Goal: Task Accomplishment & Management: Complete application form

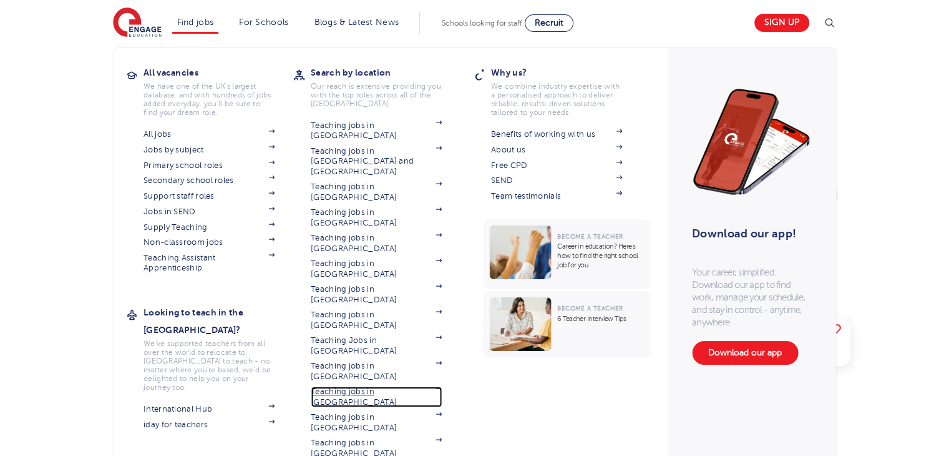
click at [366, 386] on link "Teaching jobs in [GEOGRAPHIC_DATA]" at bounding box center [376, 396] width 131 height 21
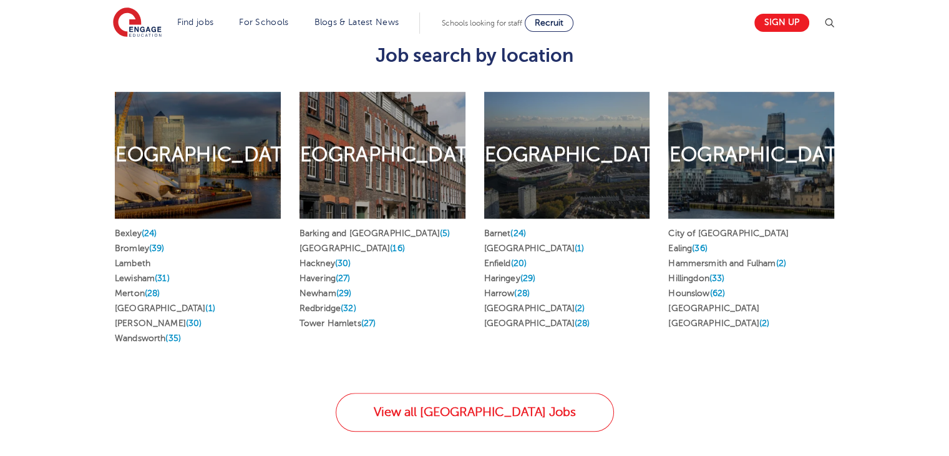
scroll to position [635, 0]
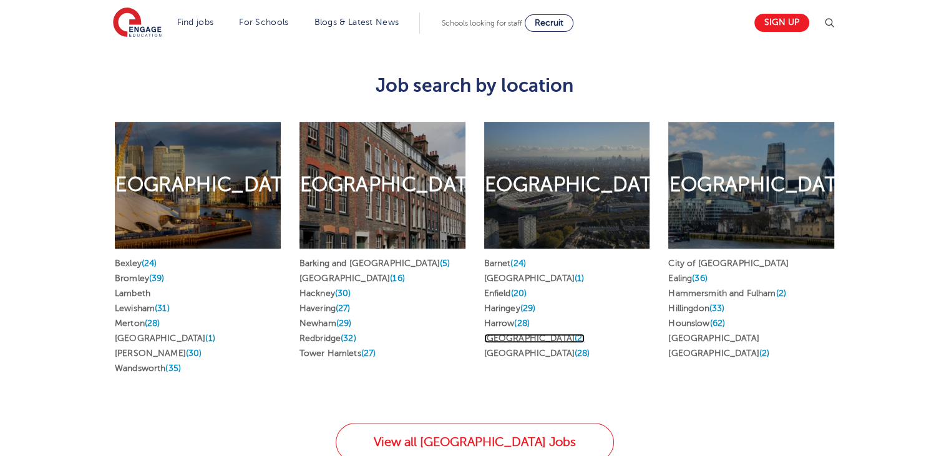
click at [514, 333] on link "Islington (2)" at bounding box center [534, 337] width 101 height 9
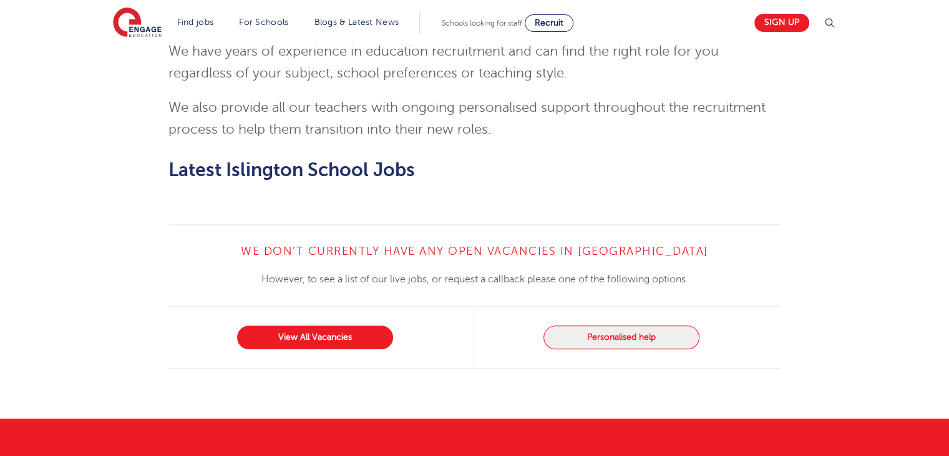
scroll to position [1431, 0]
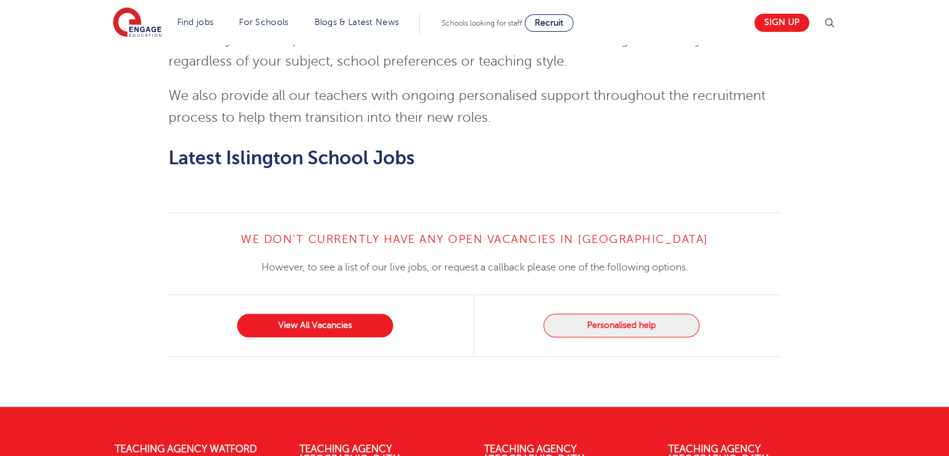
drag, startPoint x: 958, startPoint y: 76, endPoint x: 958, endPoint y: 373, distance: 296.5
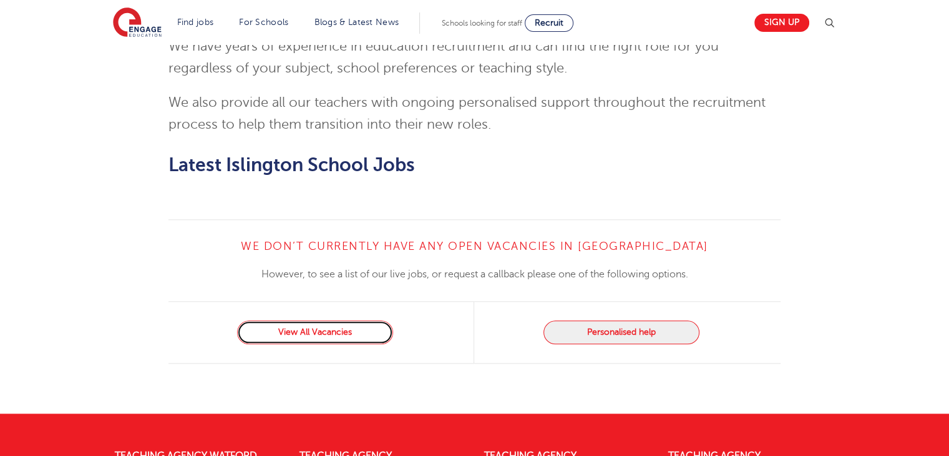
click at [298, 320] on link "View All Vacancies" at bounding box center [315, 332] width 156 height 24
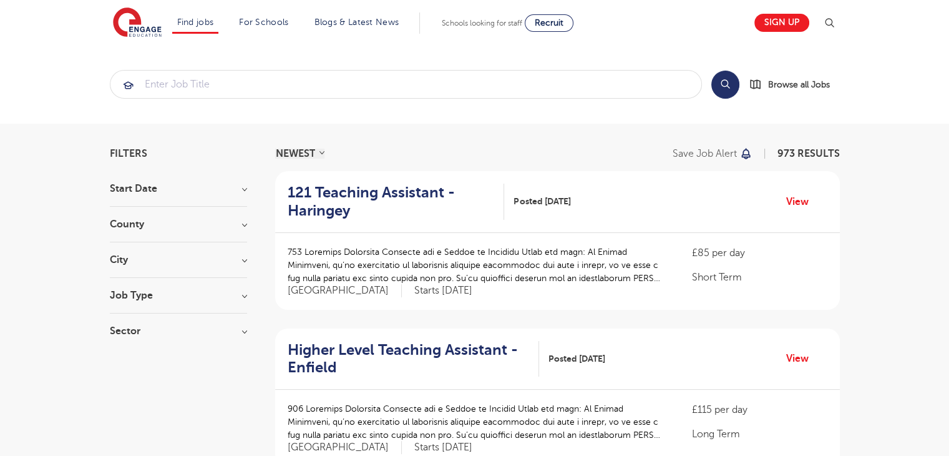
scroll to position [25, 0]
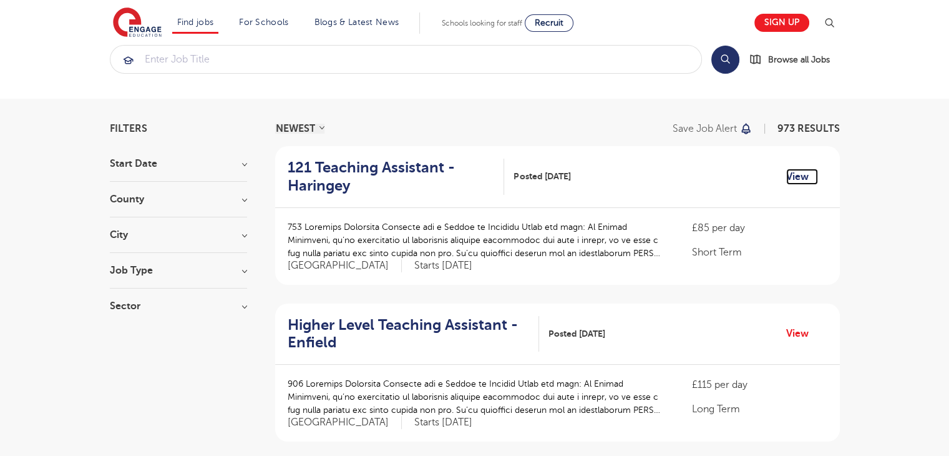
click at [800, 178] on link "View" at bounding box center [802, 177] width 32 height 16
click at [150, 265] on h3 "Job Type" at bounding box center [178, 270] width 137 height 10
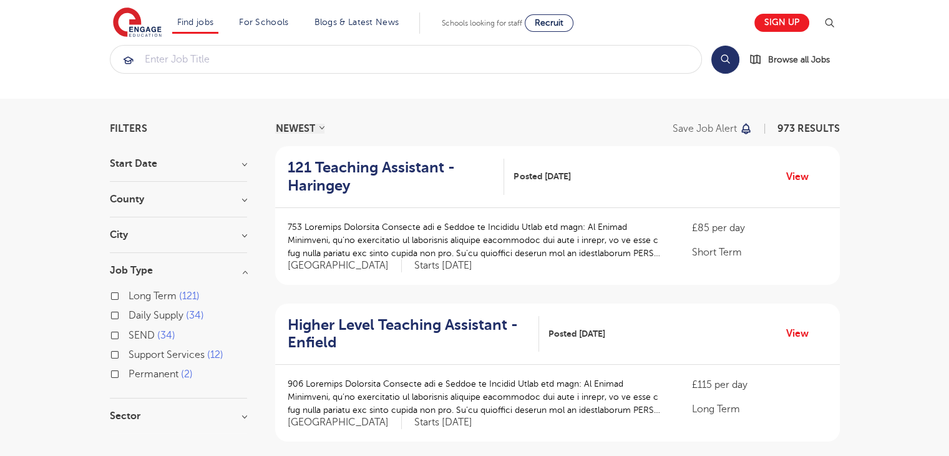
click at [152, 295] on span "Long Term" at bounding box center [153, 295] width 48 height 11
click at [137, 295] on input "Long Term 121" at bounding box center [133, 294] width 8 height 8
checkbox input "true"
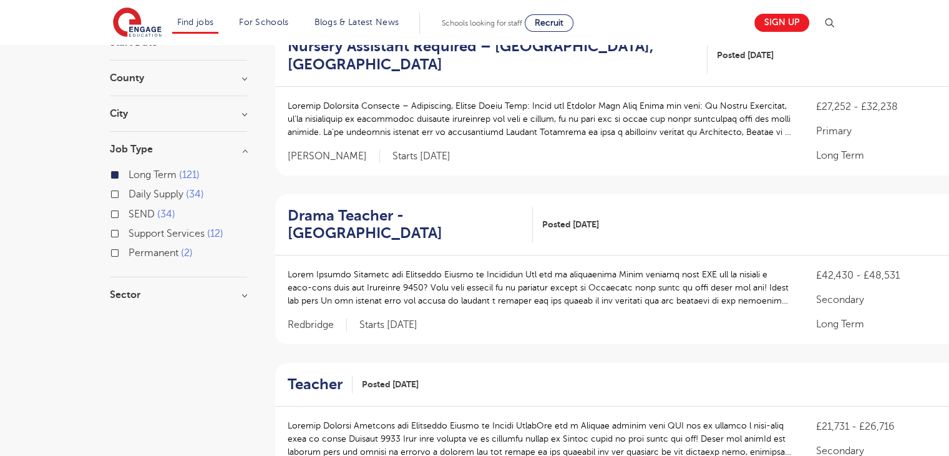
scroll to position [144, 0]
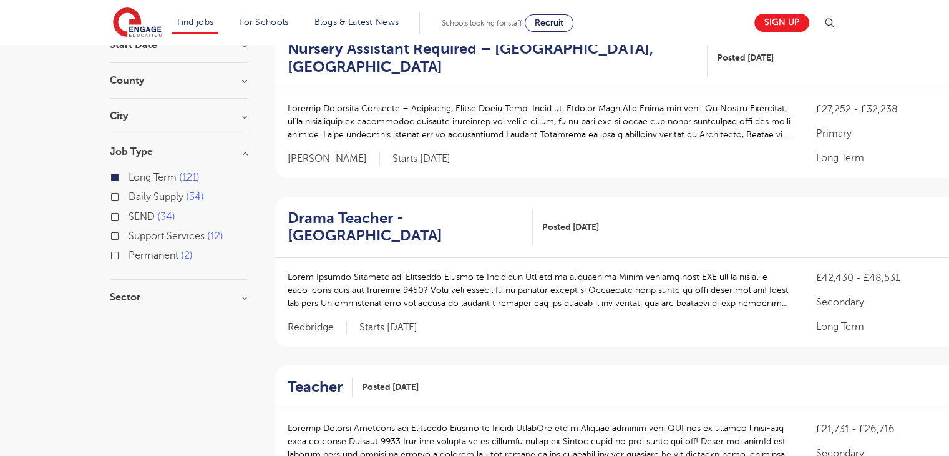
click at [240, 117] on h3 "City" at bounding box center [178, 116] width 137 height 10
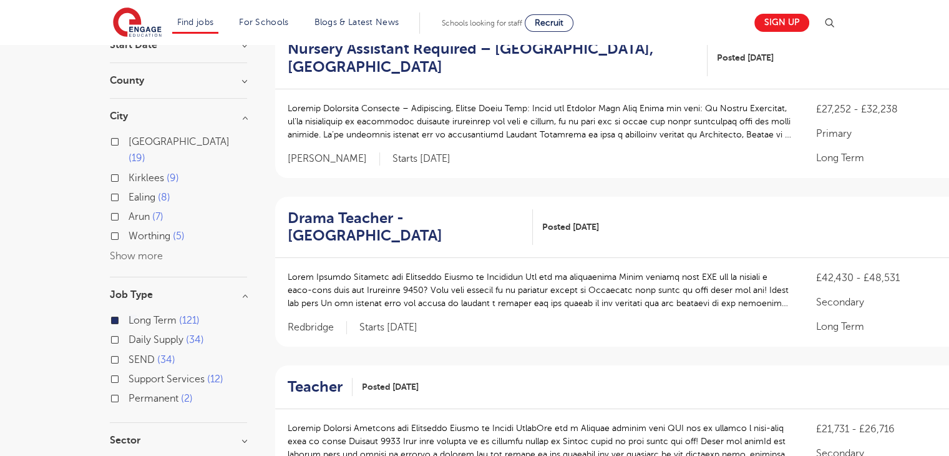
click at [145, 250] on button "Show more" at bounding box center [136, 255] width 53 height 11
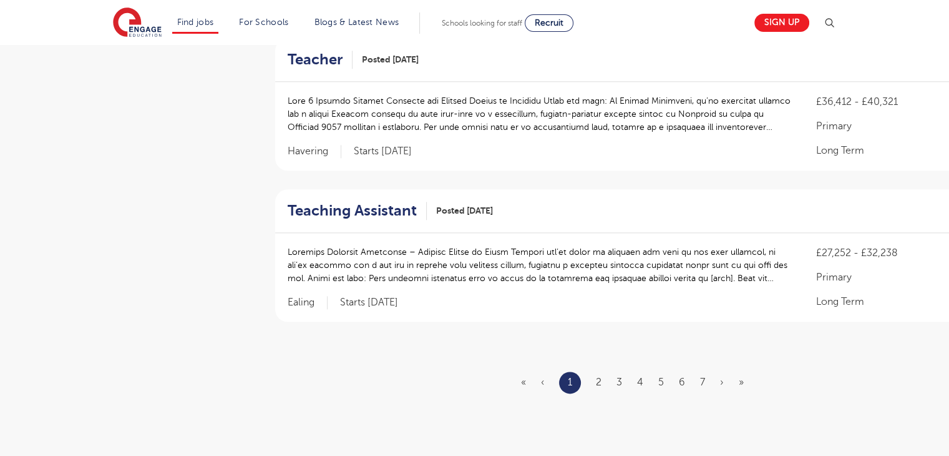
scroll to position [1463, 0]
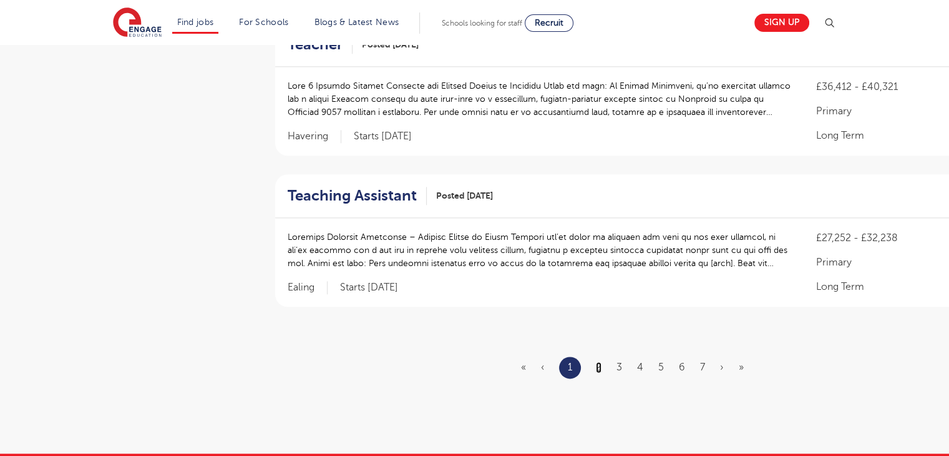
click at [597, 363] on link "2" at bounding box center [599, 366] width 6 height 11
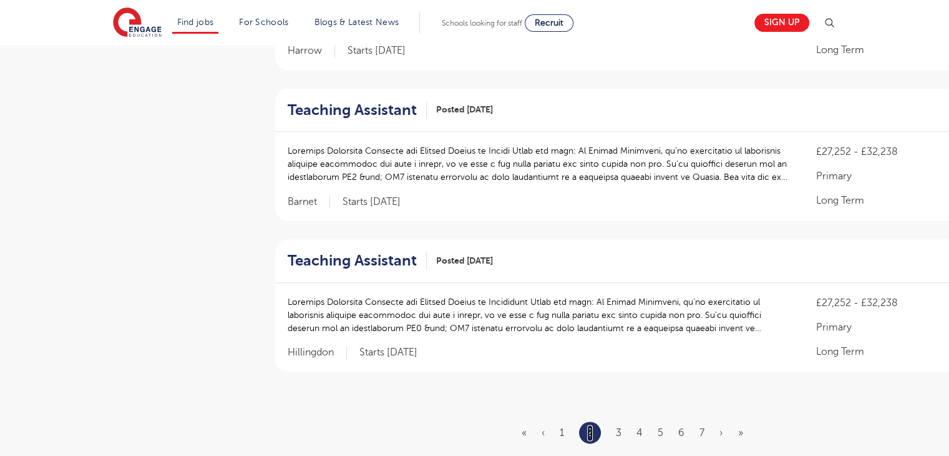
scroll to position [1383, 0]
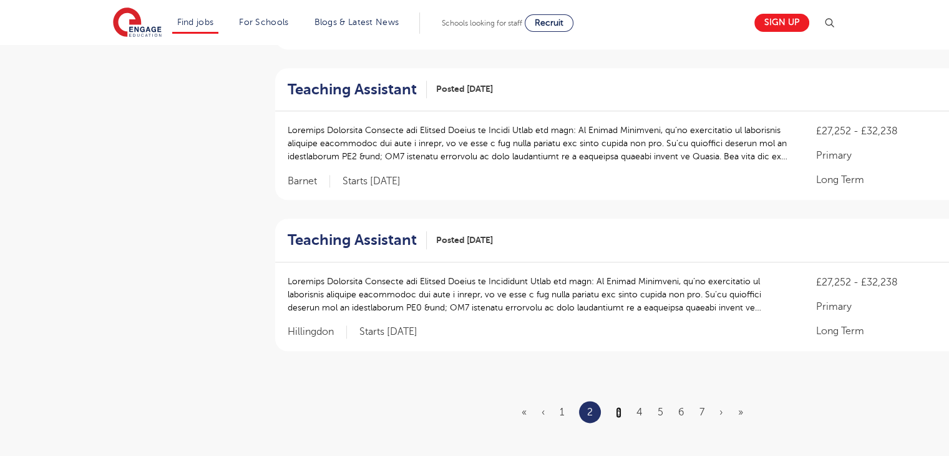
click at [619, 406] on link "3" at bounding box center [619, 411] width 6 height 11
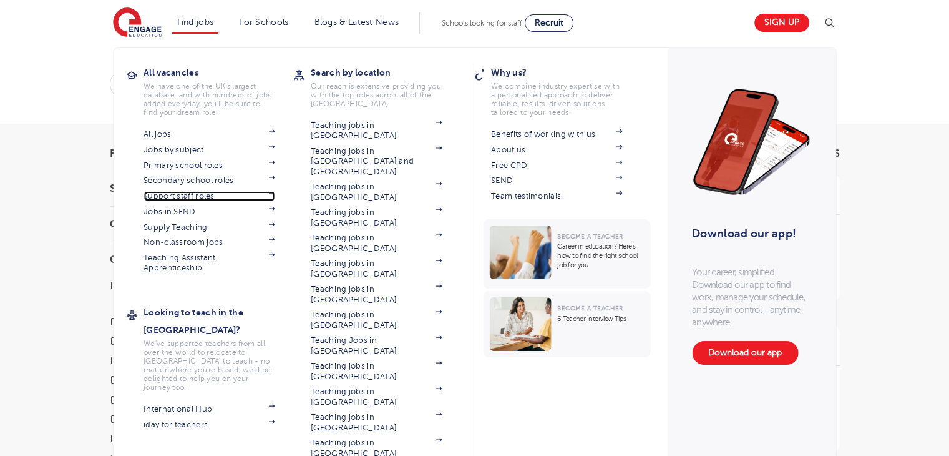
click at [200, 194] on link "Support staff roles" at bounding box center [209, 196] width 131 height 10
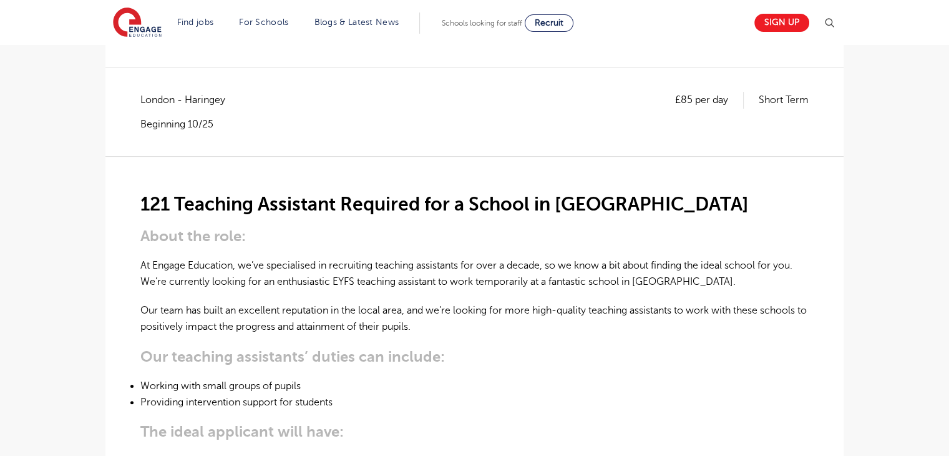
drag, startPoint x: 958, startPoint y: 76, endPoint x: 956, endPoint y: 118, distance: 42.5
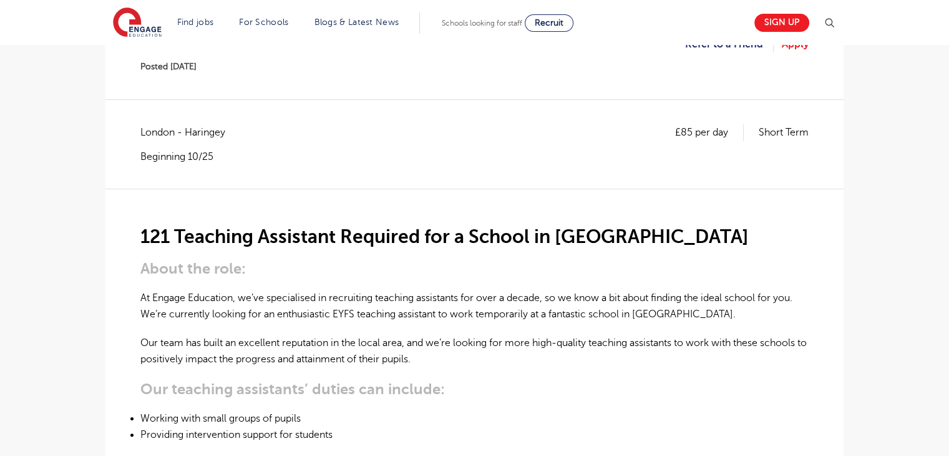
scroll to position [119, 0]
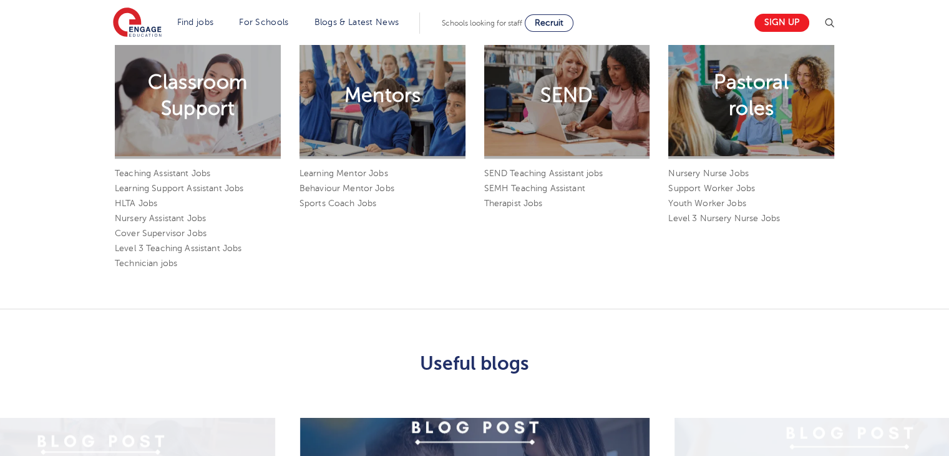
scroll to position [1126, 0]
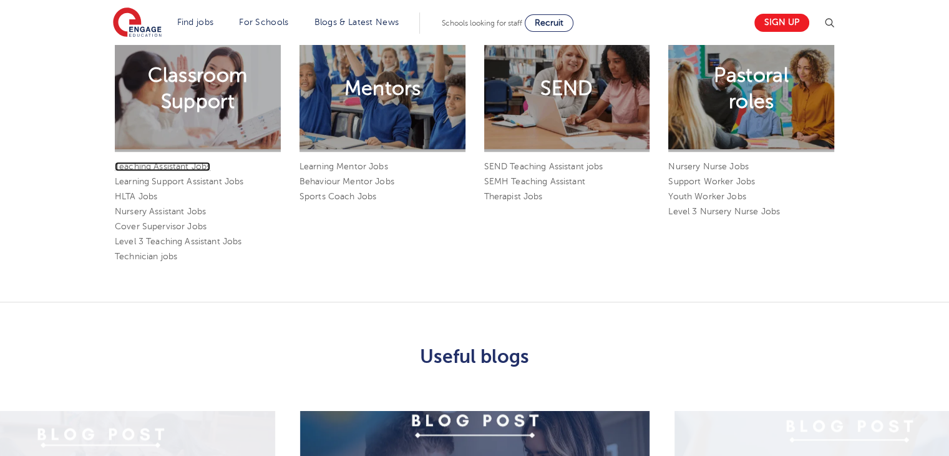
click at [185, 162] on link "Teaching Assistant Jobs" at bounding box center [163, 166] width 96 height 9
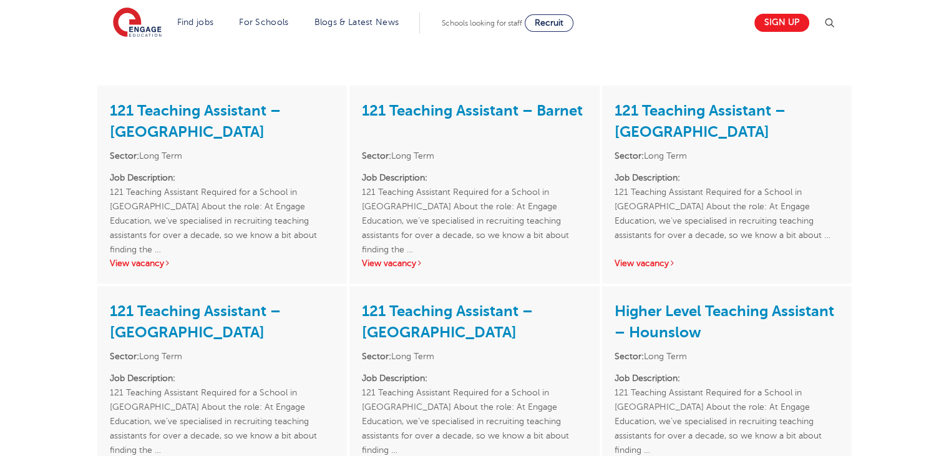
scroll to position [223, 0]
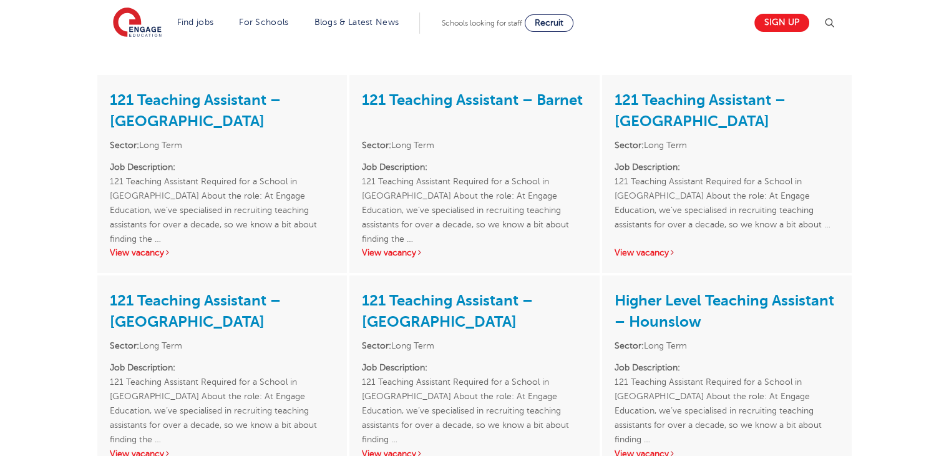
click at [403, 255] on link "View vacancy" at bounding box center [392, 252] width 61 height 9
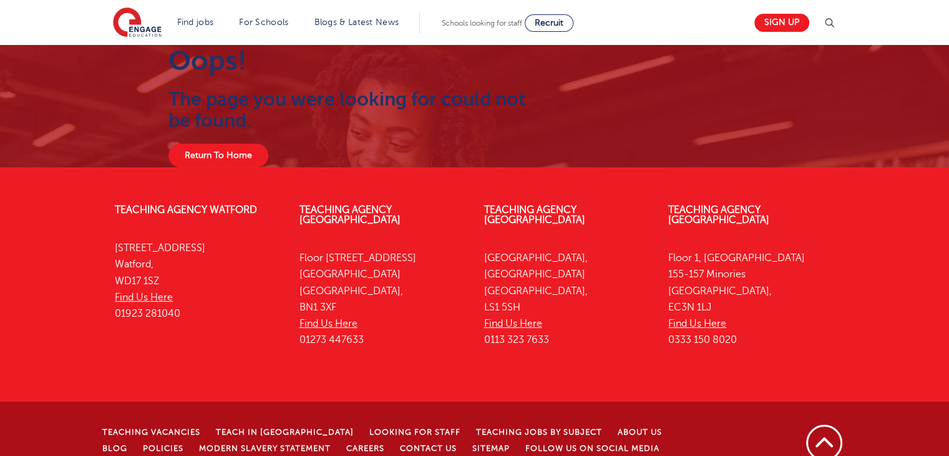
drag, startPoint x: 0, startPoint y: 0, endPoint x: 958, endPoint y: 90, distance: 962.3
click at [949, 90] on html "Find jobs All vacancies We have one of the UK's largest database. and with hund…" at bounding box center [474, 251] width 949 height 502
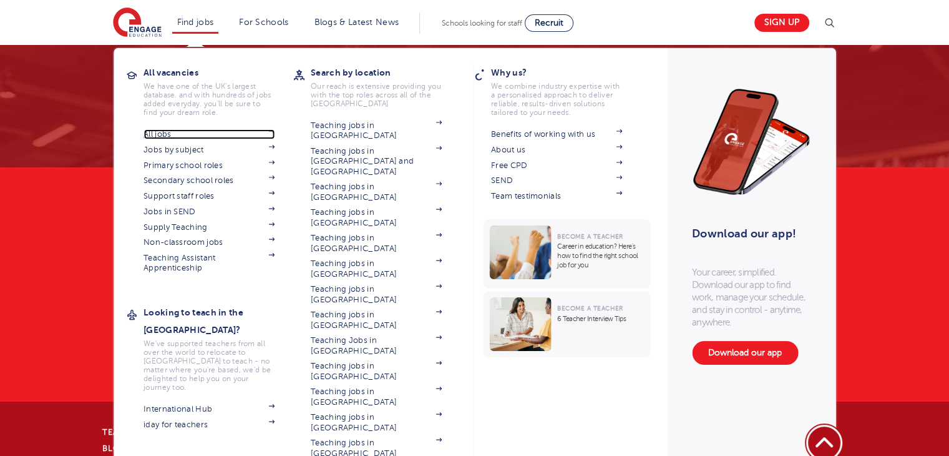
click at [173, 133] on link "All jobs" at bounding box center [209, 134] width 131 height 10
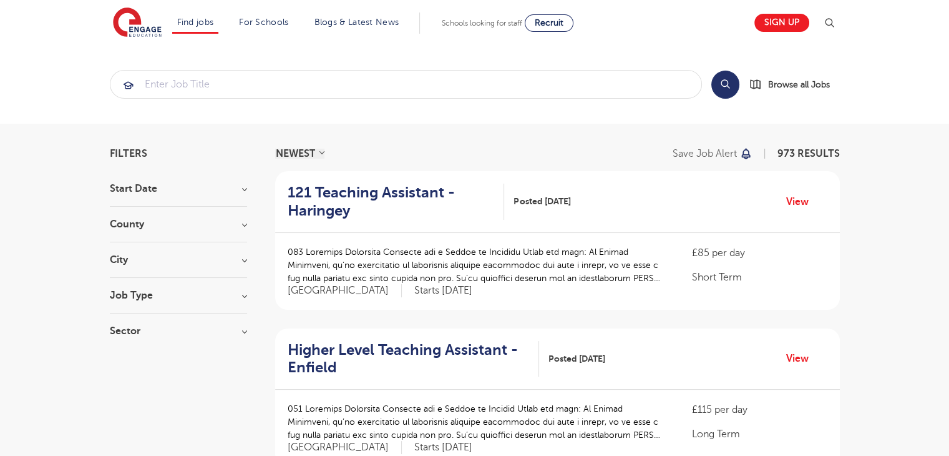
click at [120, 330] on h3 "Sector" at bounding box center [178, 331] width 137 height 10
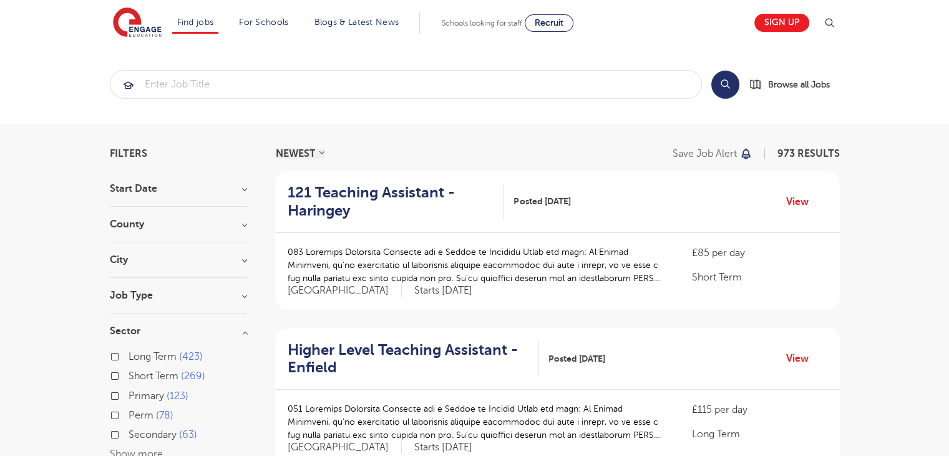
click at [129, 355] on input "Long Term 423" at bounding box center [133, 355] width 8 height 8
checkbox input "true"
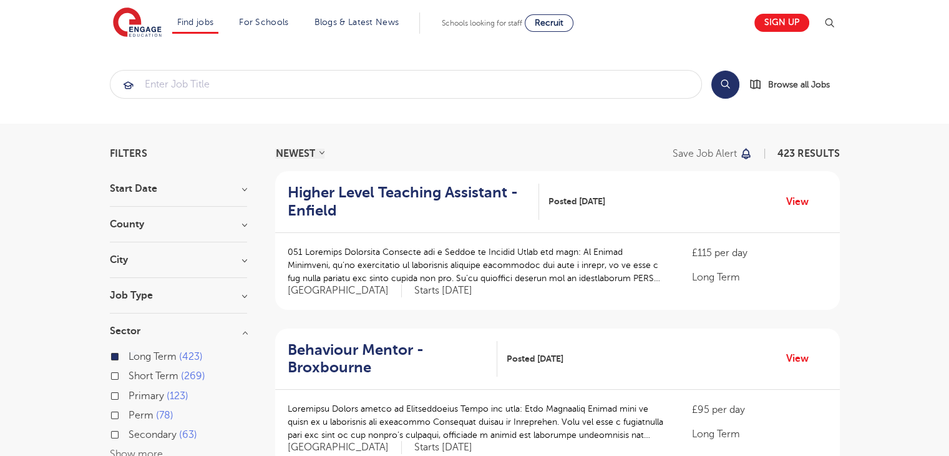
click at [152, 262] on h3 "City" at bounding box center [178, 260] width 137 height 10
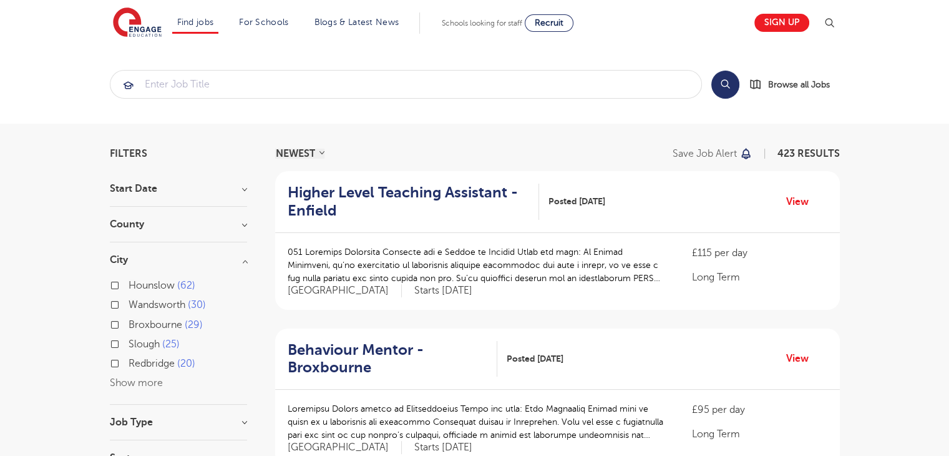
click at [136, 388] on div "Hounslow 62 [GEOGRAPHIC_DATA] 30 [GEOGRAPHIC_DATA] 29 Slough 25 [GEOGRAPHIC_DAT…" at bounding box center [178, 334] width 137 height 114
click at [135, 382] on button "Show more" at bounding box center [136, 382] width 53 height 11
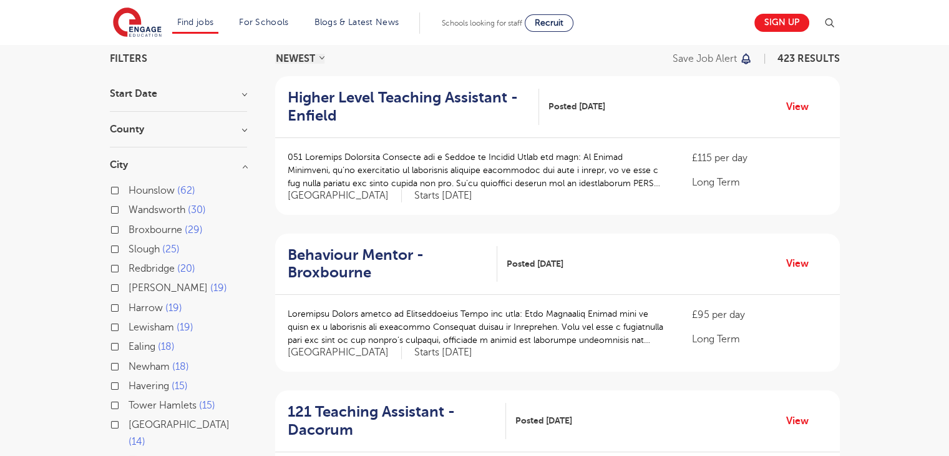
scroll to position [75, 0]
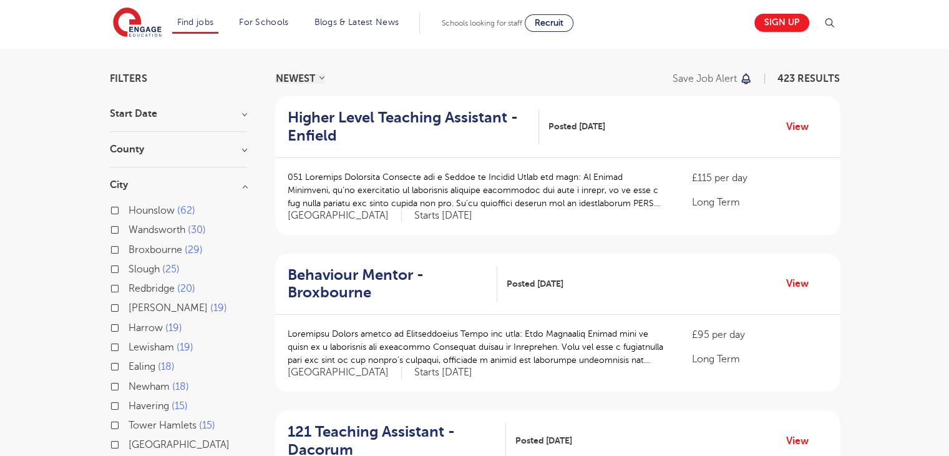
click at [225, 149] on h3 "County" at bounding box center [178, 149] width 137 height 10
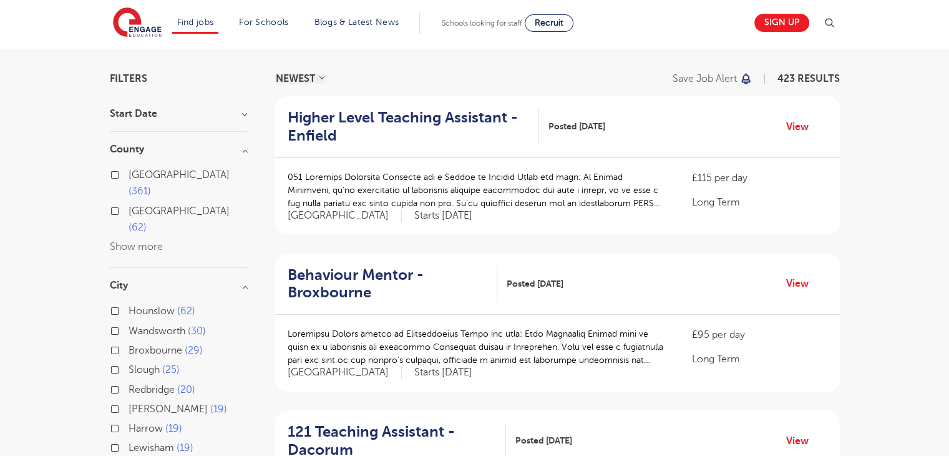
click at [165, 171] on label "[GEOGRAPHIC_DATA] 361" at bounding box center [188, 183] width 119 height 33
click at [137, 171] on input "London 361" at bounding box center [133, 173] width 8 height 8
checkbox input "true"
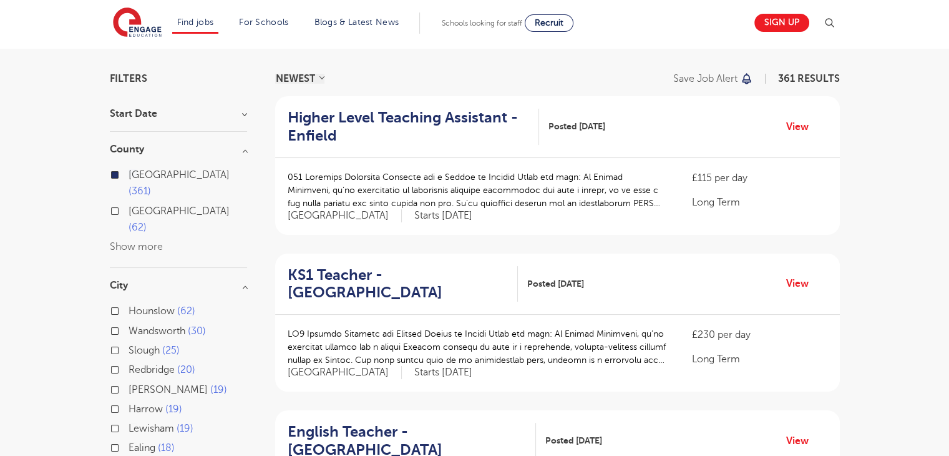
click at [179, 113] on h3 "Start Date" at bounding box center [178, 114] width 137 height 10
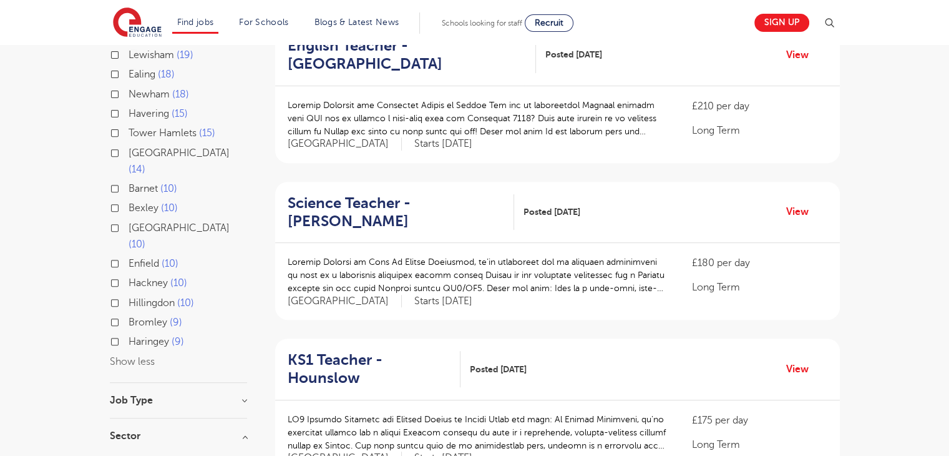
scroll to position [574, 0]
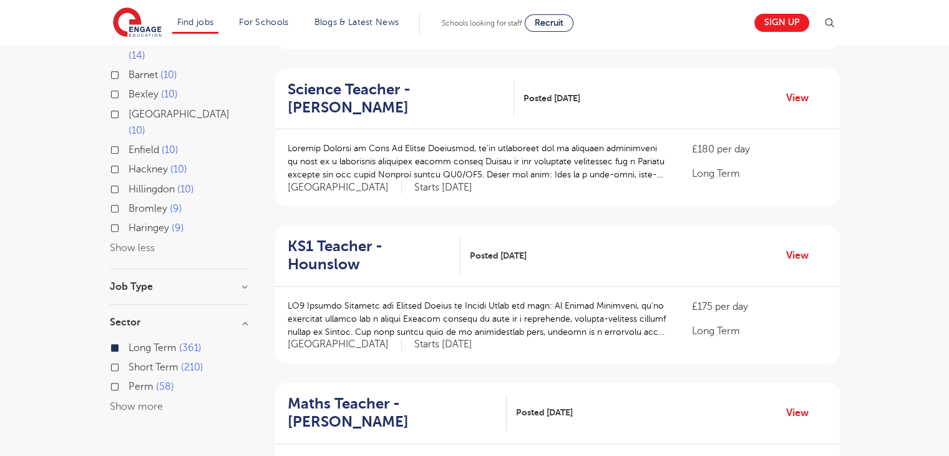
click at [135, 282] on h3 "Job Type" at bounding box center [178, 287] width 137 height 10
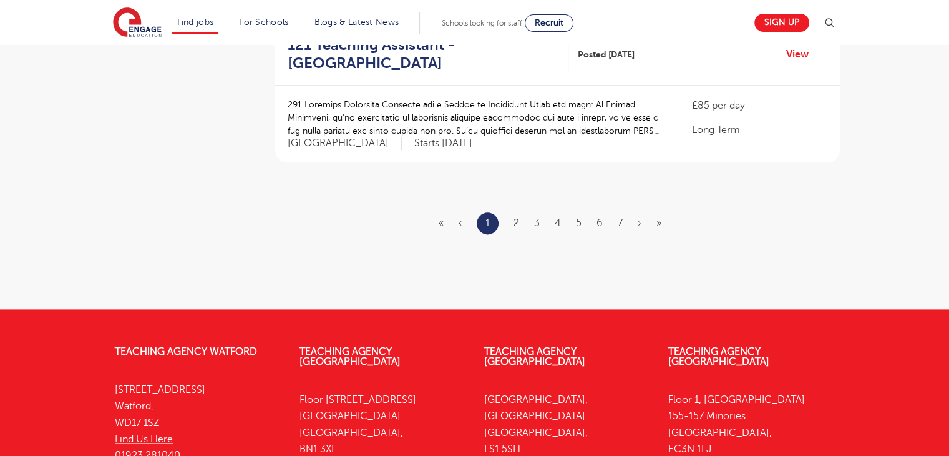
scroll to position [1573, 0]
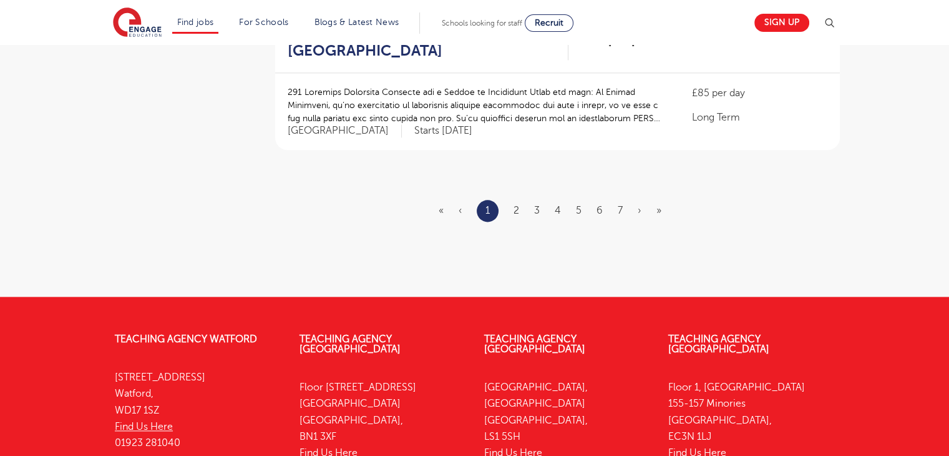
click at [511, 200] on ul "« ‹ 1 2 3 4 5 6 7 › »" at bounding box center [558, 211] width 238 height 22
click at [519, 205] on link "2" at bounding box center [517, 210] width 6 height 11
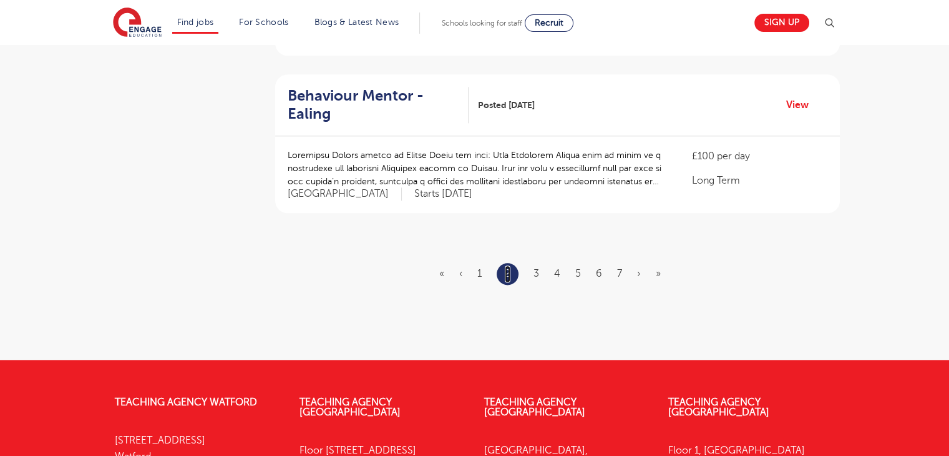
scroll to position [1548, 0]
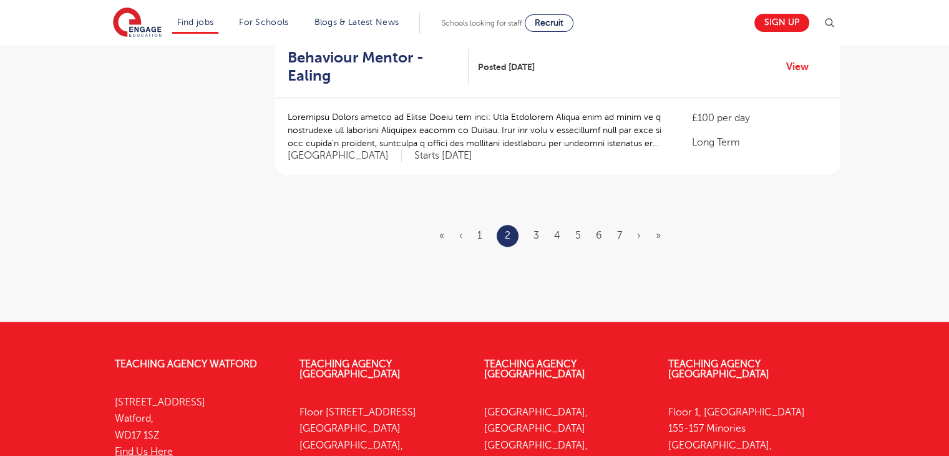
click at [541, 225] on ul "« ‹ 1 2 3 4 5 6 7 › »" at bounding box center [557, 236] width 237 height 22
click at [537, 230] on link "3" at bounding box center [537, 235] width 6 height 11
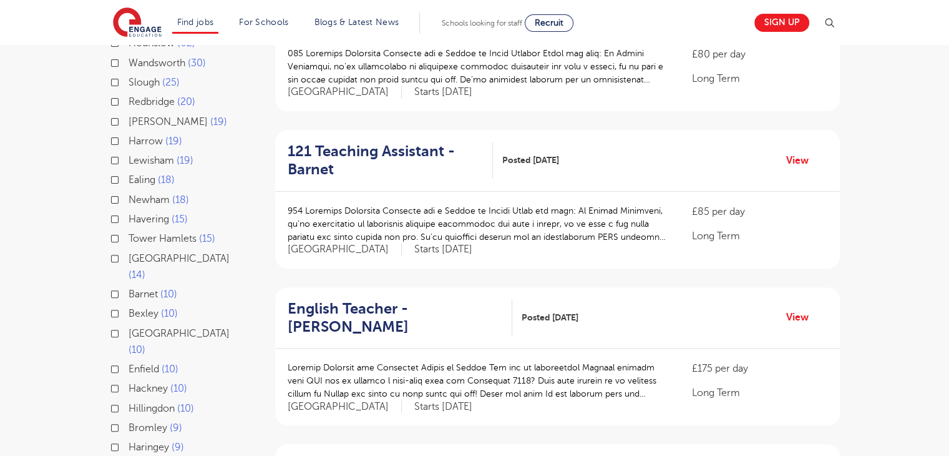
scroll to position [424, 0]
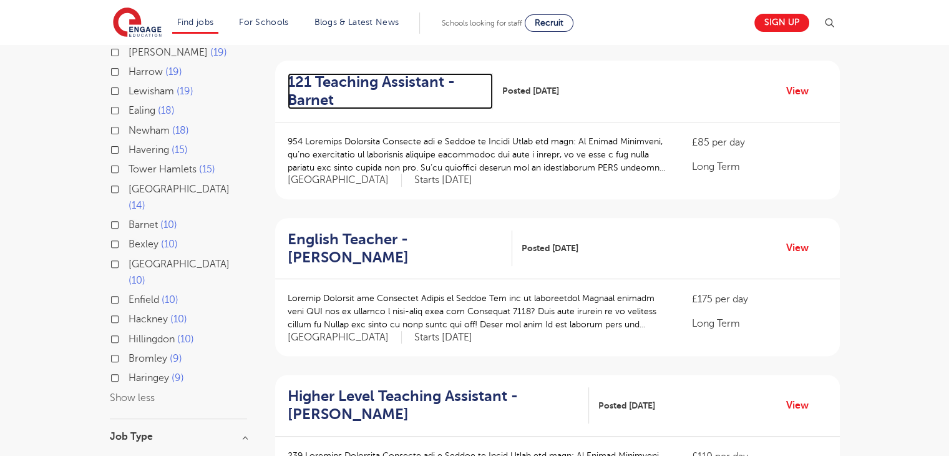
click at [404, 92] on h2 "121 Teaching Assistant - Barnet" at bounding box center [385, 91] width 195 height 36
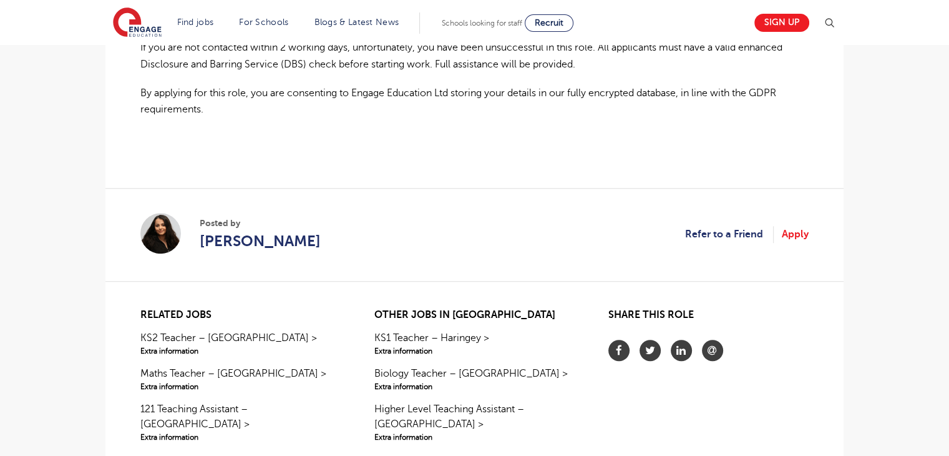
scroll to position [971, 0]
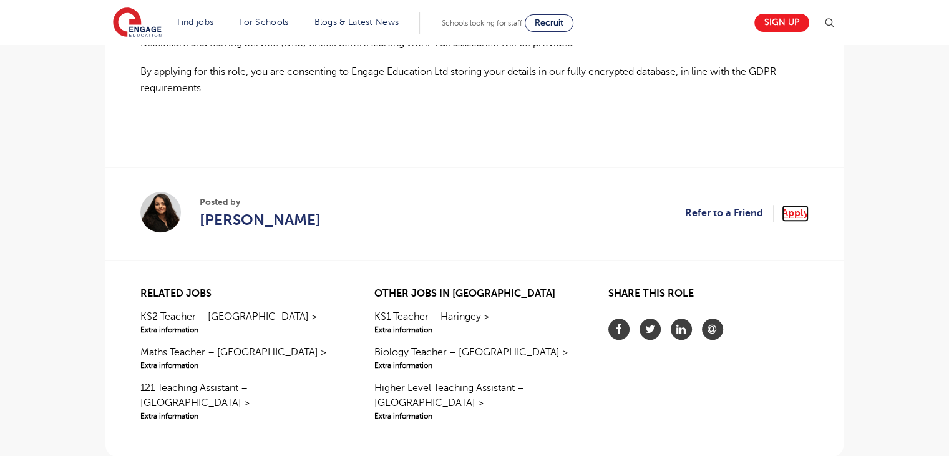
click at [799, 215] on link "Apply" at bounding box center [795, 213] width 27 height 16
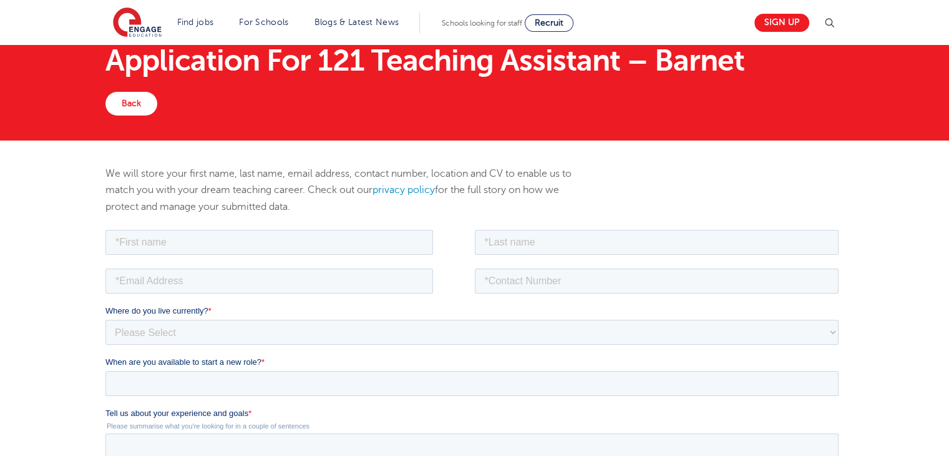
drag, startPoint x: 958, startPoint y: 134, endPoint x: 956, endPoint y: 160, distance: 26.3
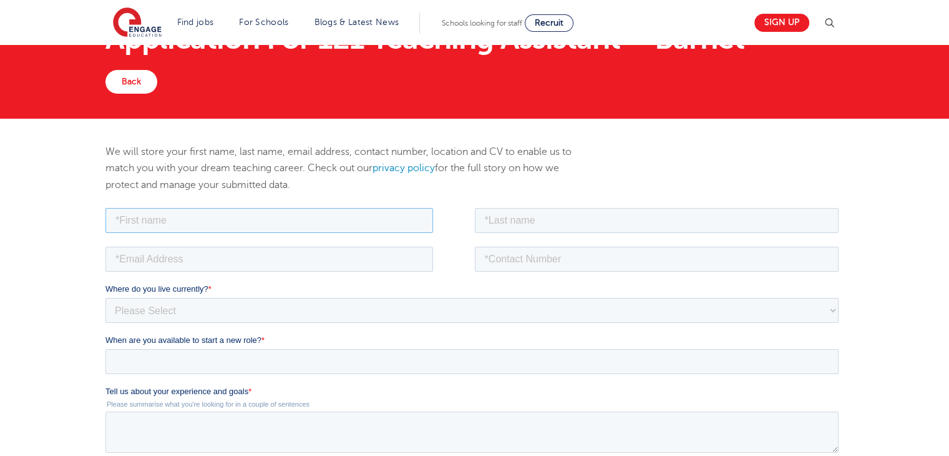
click at [373, 216] on input "text" at bounding box center [269, 219] width 328 height 25
type input "Sevda"
click at [552, 217] on input "text" at bounding box center [657, 219] width 365 height 25
type input "Sarica"
click at [356, 260] on input "email" at bounding box center [269, 258] width 328 height 25
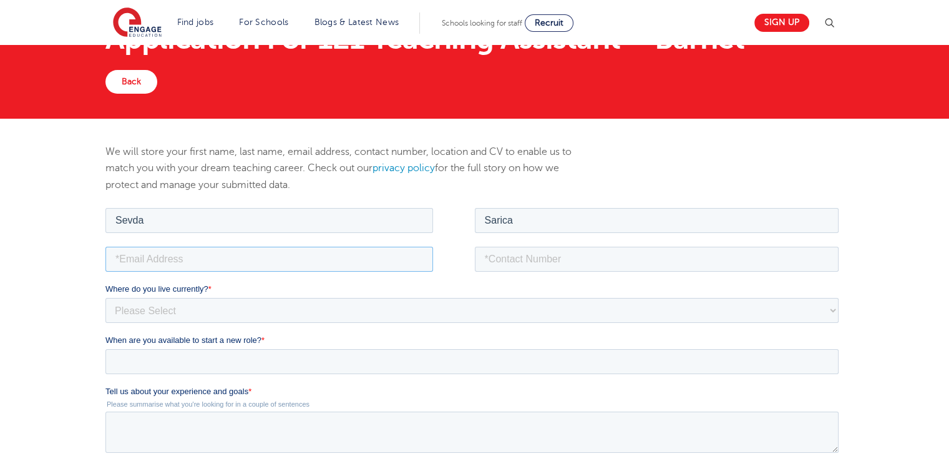
type input "sevdasarica1@outlook.com"
click at [559, 262] on input "tel" at bounding box center [657, 258] width 365 height 25
type input "+447939578306"
click at [348, 297] on select "Please Select UK Canada Ireland Australia New Zealand Europe USA South Africa J…" at bounding box center [471, 309] width 733 height 25
select select "UK"
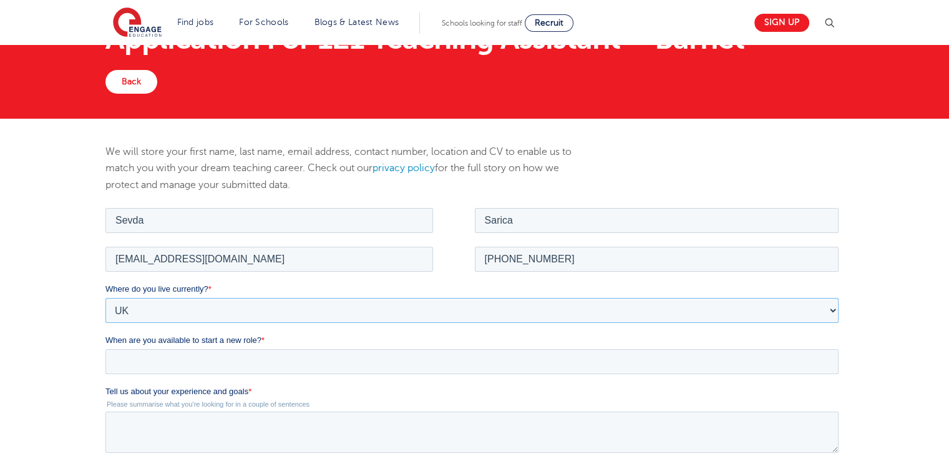
click at [105, 297] on select "Please Select UK Canada Ireland Australia New Zealand Europe USA South Africa J…" at bounding box center [471, 309] width 733 height 25
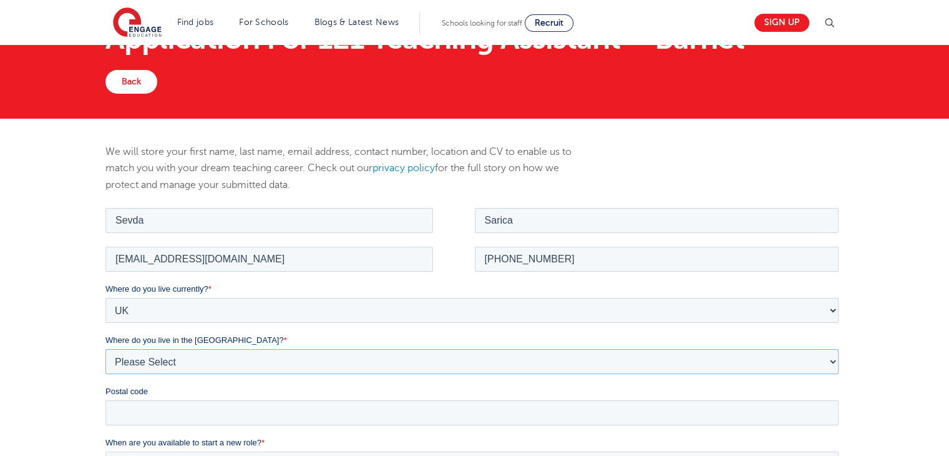
click at [255, 352] on select "Please Select Overseas Barnsley Bedfordshire Berkshire Bournemouth Bracknell Fo…" at bounding box center [471, 360] width 733 height 25
select select "London"
click at [105, 348] on select "Please Select Overseas Barnsley Bedfordshire Berkshire Bournemouth Bracknell Fo…" at bounding box center [471, 360] width 733 height 25
click at [222, 408] on input "Postal code" at bounding box center [471, 411] width 733 height 25
type input "N19 3XE"
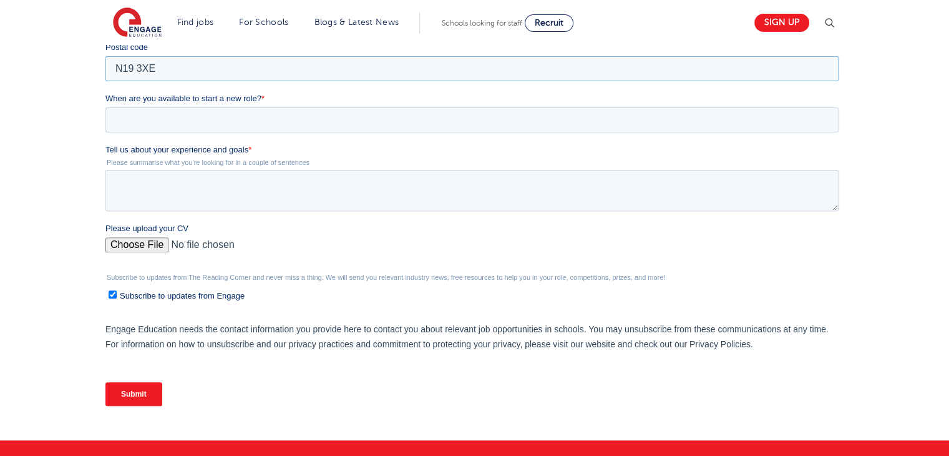
scroll to position [404, 0]
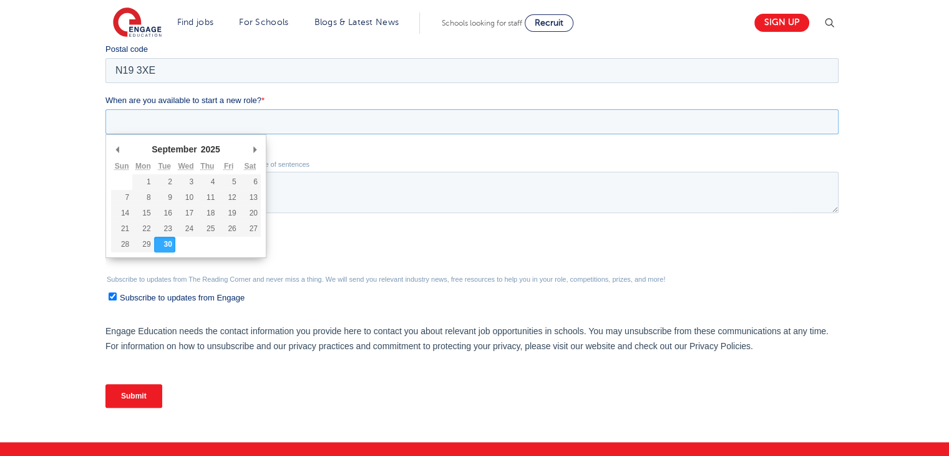
click at [670, 124] on input "When are you available to start a new role? *" at bounding box center [471, 121] width 733 height 25
type div "2025-10-06"
type input "2025/10/06"
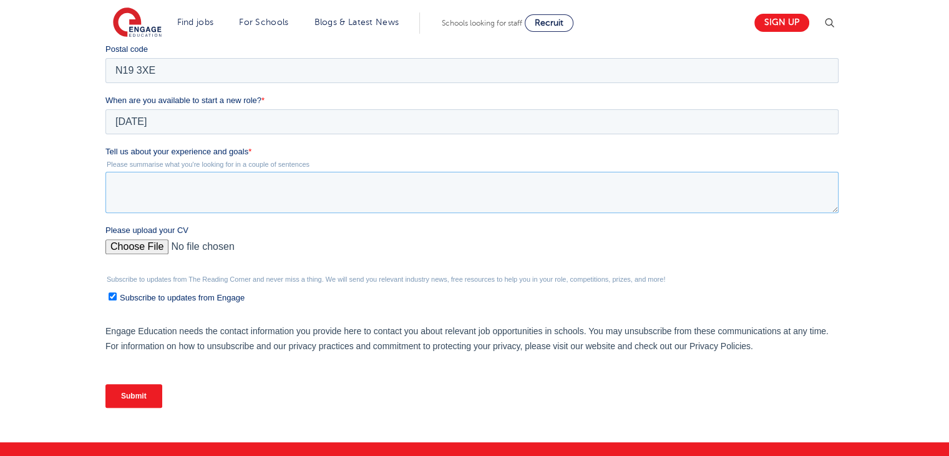
click at [168, 187] on textarea "Tell us about your experience and goals *" at bounding box center [471, 192] width 733 height 41
type textarea "I am looking for a rol"
click at [117, 296] on label "Subscribe to updates from Engage" at bounding box center [474, 296] width 730 height 13
click at [117, 296] on input "Subscribe to updates from Engage" at bounding box center [113, 296] width 8 height 8
checkbox input "false"
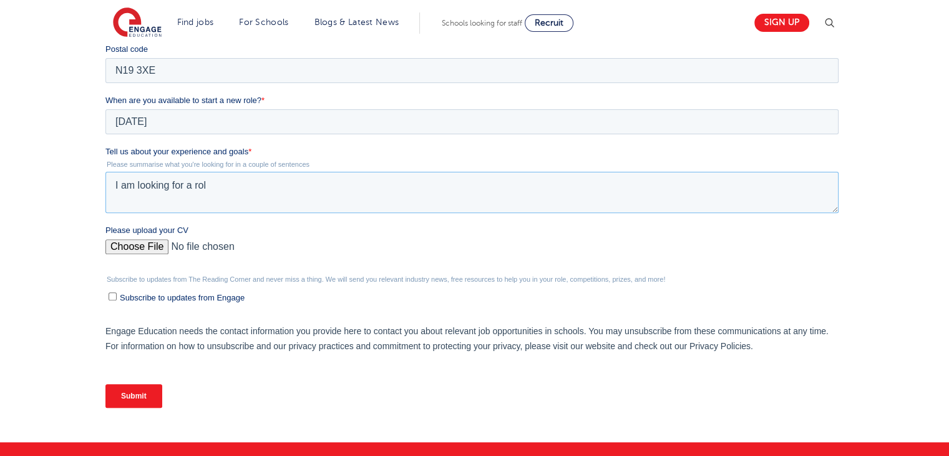
click at [366, 198] on textarea "I am looking for a rol" at bounding box center [471, 192] width 733 height 41
drag, startPoint x: 335, startPoint y: 192, endPoint x: 51, endPoint y: 164, distance: 286.0
click at [105, 164] on html "Job Position Job Sector Job ID Job Number Job Owner Sevda Sarica sevdasarica1@o…" at bounding box center [474, 146] width 738 height 566
paste textarea "I have gained valuable experience working in both mainstream secondary and earl…"
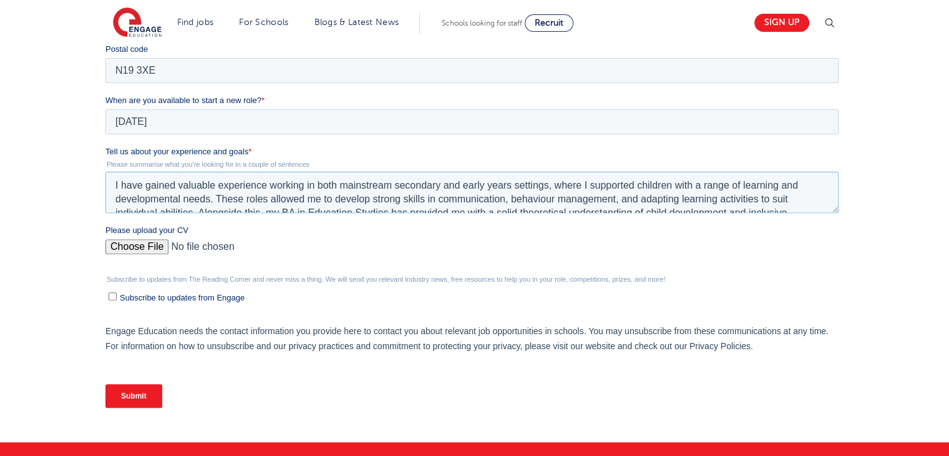
scroll to position [25, 0]
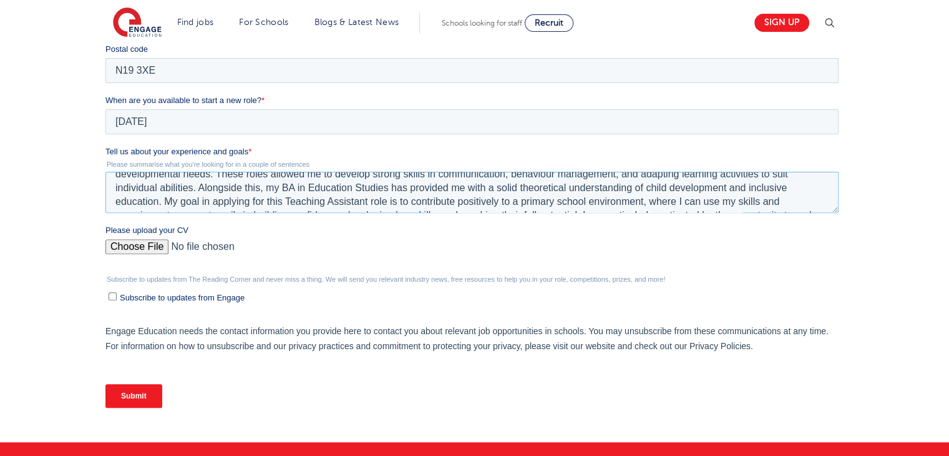
drag, startPoint x: 293, startPoint y: 186, endPoint x: 281, endPoint y: 187, distance: 11.9
click at [281, 187] on textarea "I have gained valuable experience working in both mainstream secondary and earl…" at bounding box center [471, 192] width 733 height 41
type textarea "I have gained valuable experience working in both mainstream secondary and earl…"
click at [135, 254] on input "Please upload your CV" at bounding box center [471, 251] width 733 height 25
type input "C:\fakepath\CV 1 (1).docx"
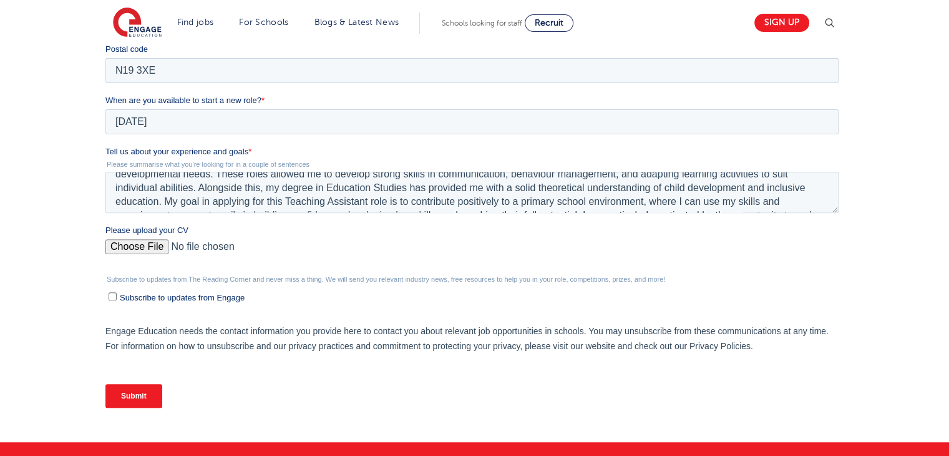
click at [148, 399] on input "Submit" at bounding box center [133, 396] width 57 height 24
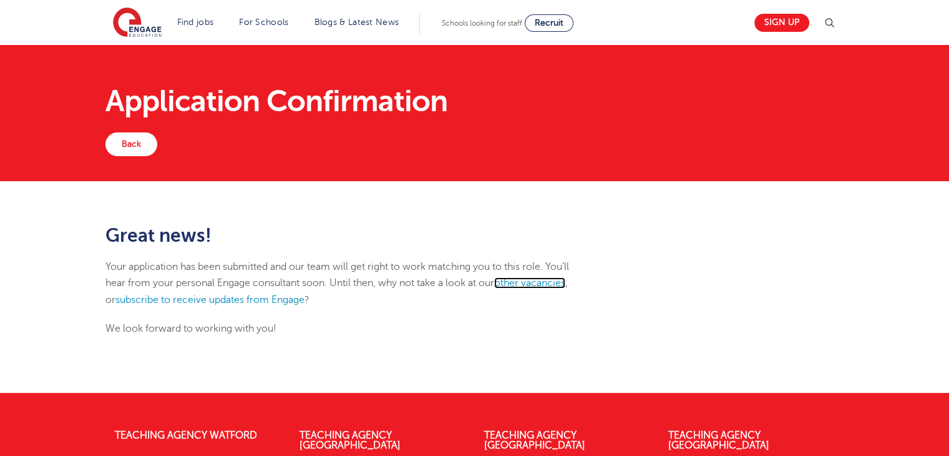
click at [533, 284] on link "other vacancies" at bounding box center [529, 282] width 71 height 11
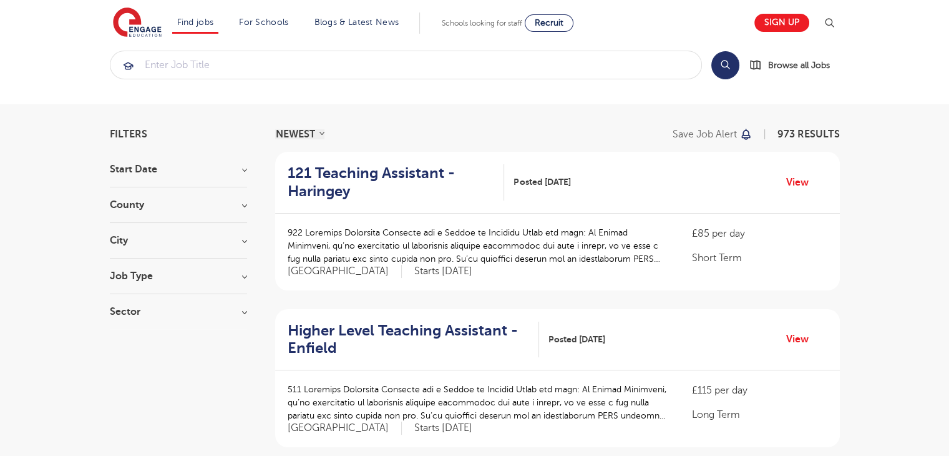
scroll to position [39, 0]
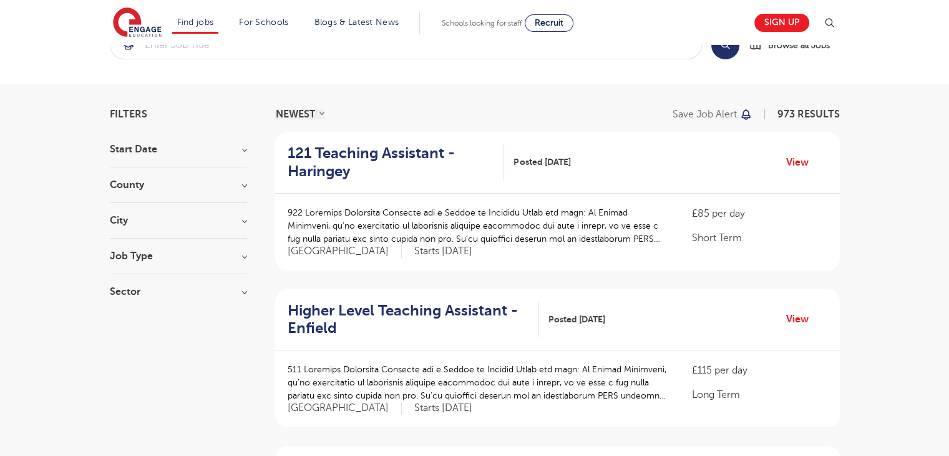
click at [236, 253] on h3 "Job Type" at bounding box center [178, 256] width 137 height 10
click at [164, 282] on span "Long Term" at bounding box center [153, 281] width 48 height 11
click at [137, 282] on input "Long Term 121" at bounding box center [133, 280] width 8 height 8
checkbox input "true"
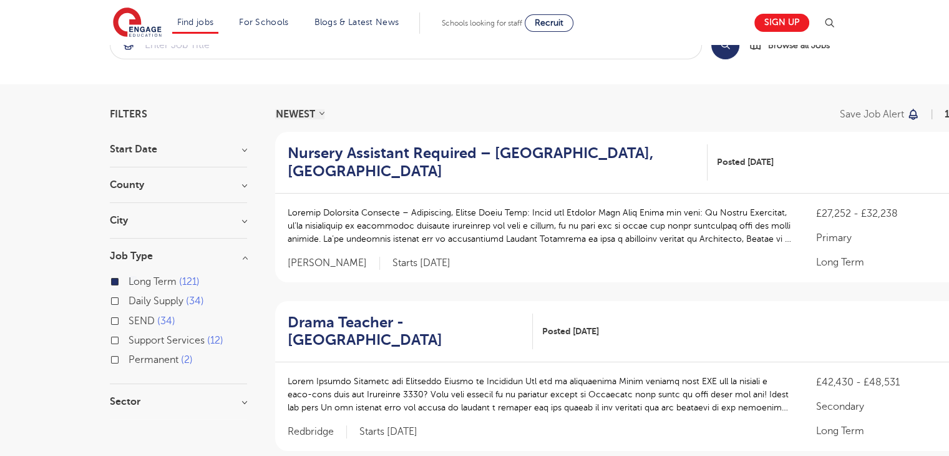
click at [235, 223] on h3 "City" at bounding box center [178, 220] width 137 height 10
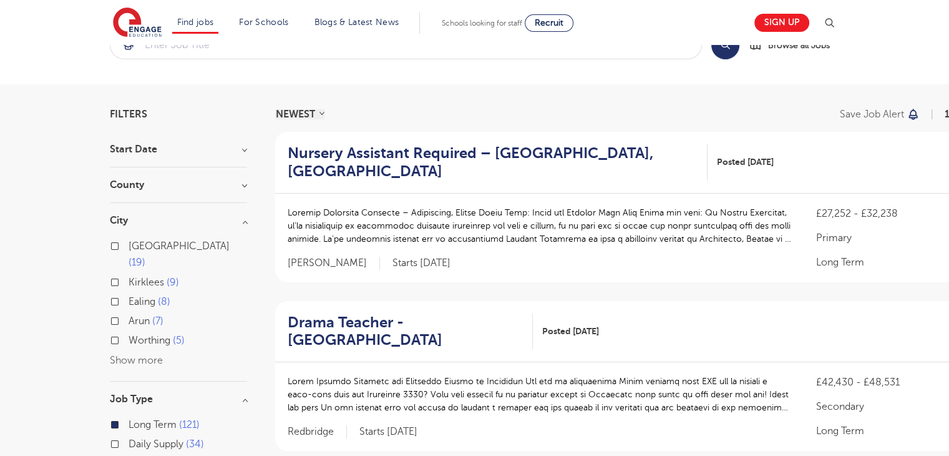
click at [241, 180] on h3 "County" at bounding box center [178, 185] width 137 height 10
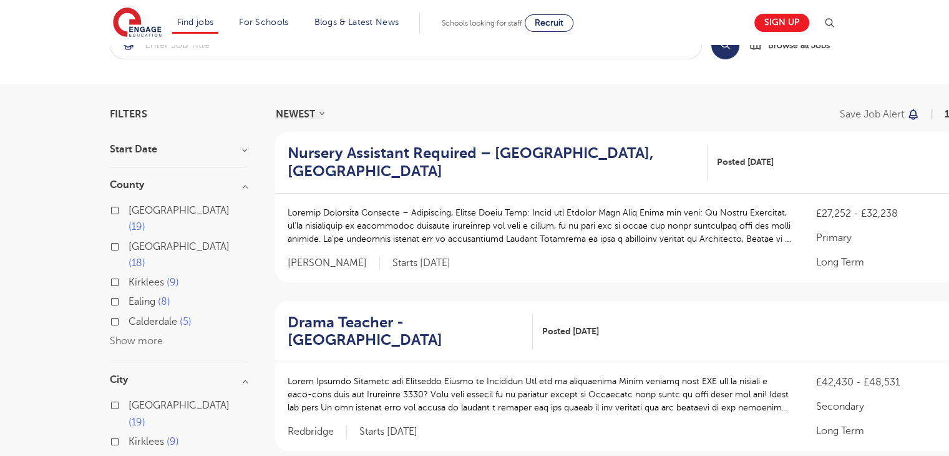
click at [143, 335] on button "Show more" at bounding box center [136, 340] width 53 height 11
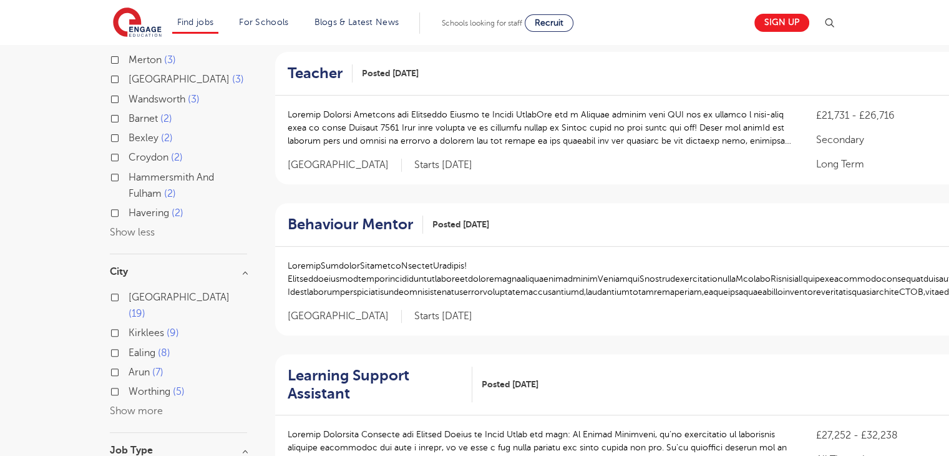
scroll to position [614, 0]
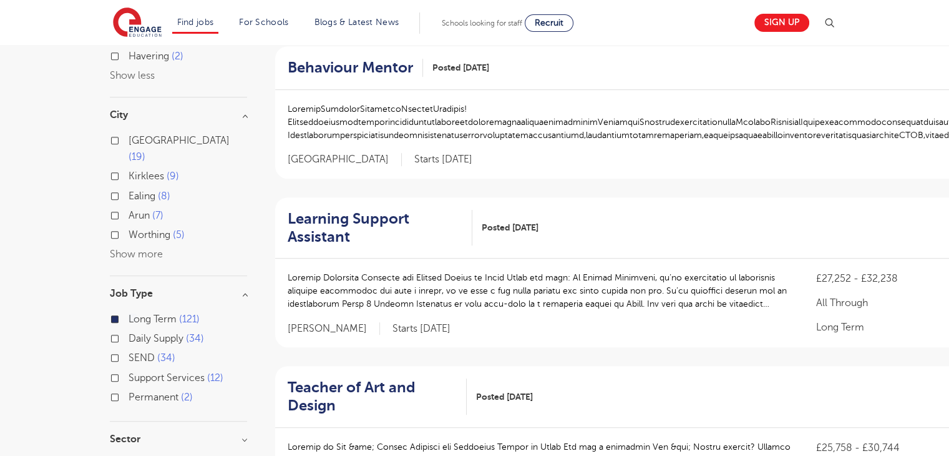
click at [149, 248] on button "Show more" at bounding box center [136, 253] width 53 height 11
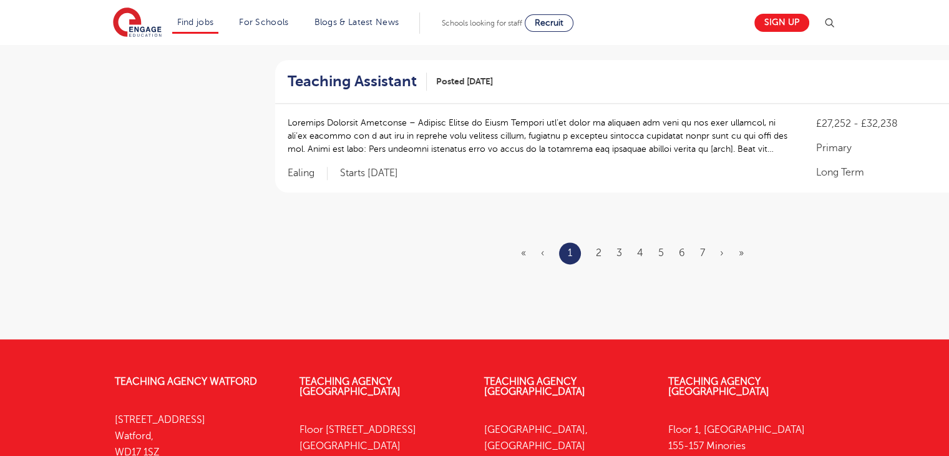
scroll to position [1574, 0]
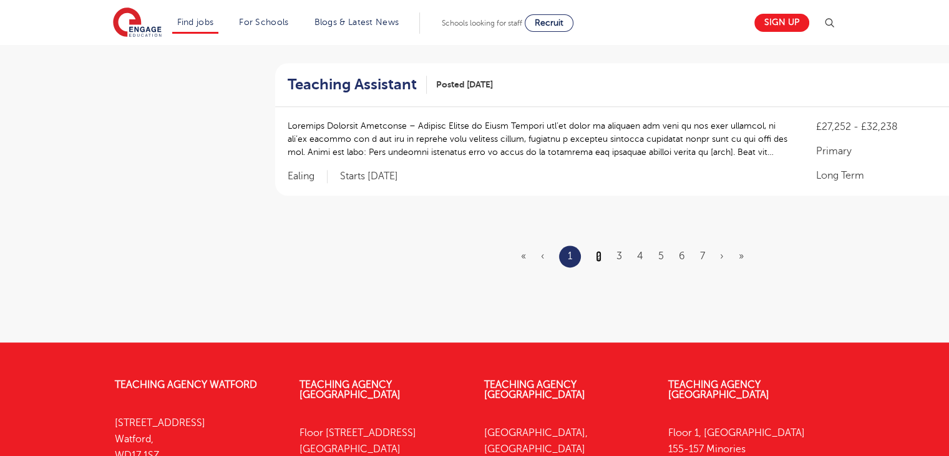
click at [599, 257] on link "2" at bounding box center [599, 255] width 6 height 11
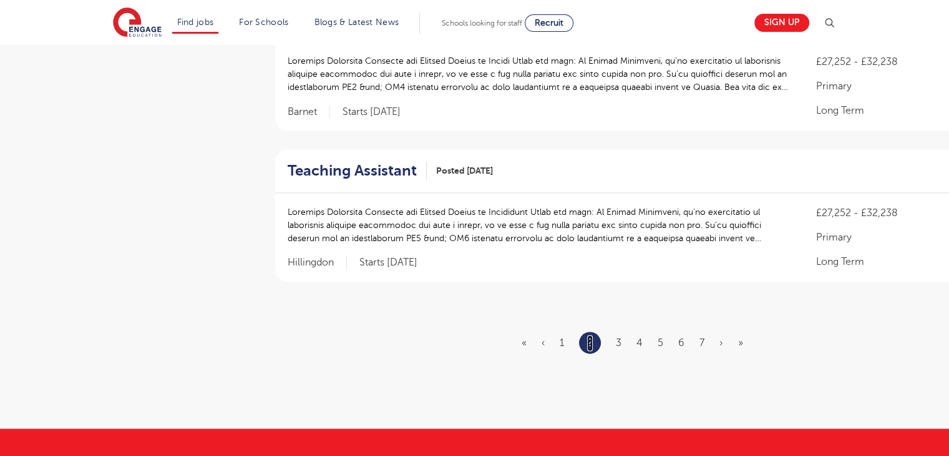
scroll to position [1465, 0]
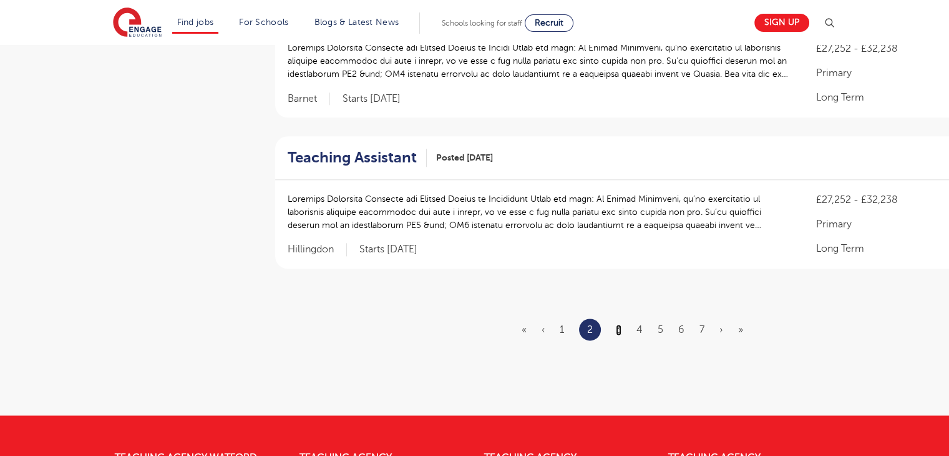
click at [621, 325] on link "3" at bounding box center [619, 329] width 6 height 11
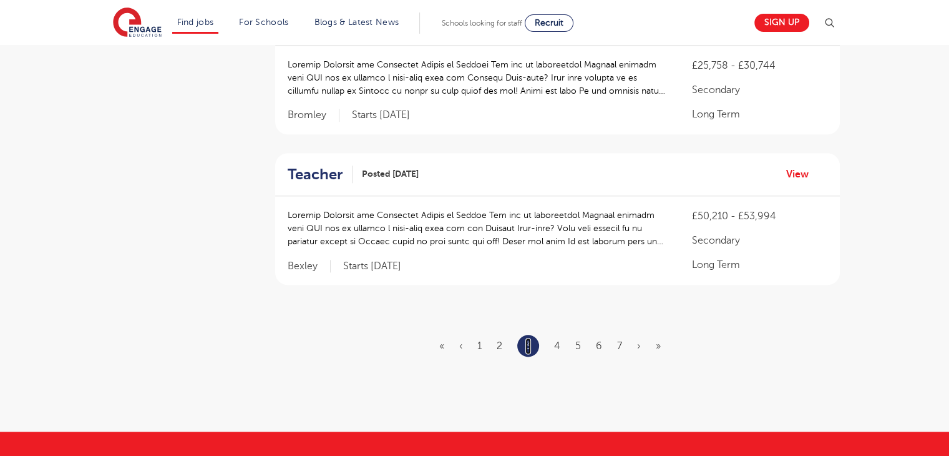
scroll to position [1453, 0]
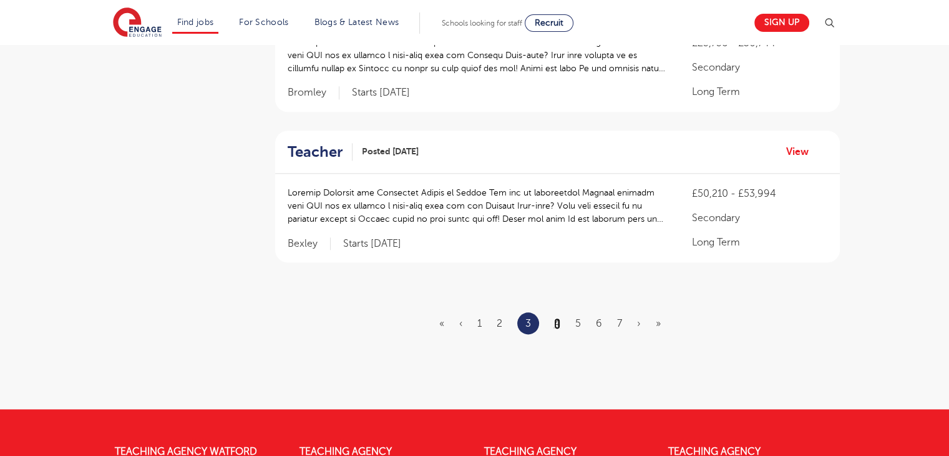
click at [555, 321] on link "4" at bounding box center [557, 323] width 6 height 11
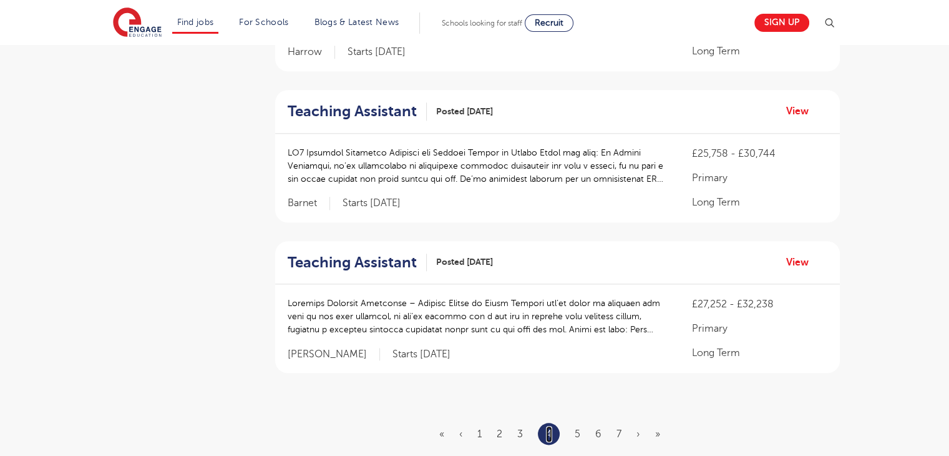
scroll to position [1338, 0]
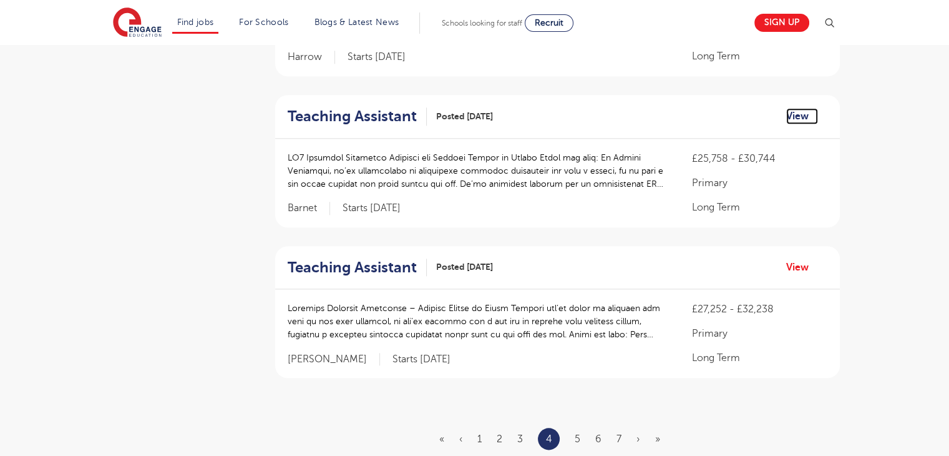
click at [798, 118] on link "View" at bounding box center [802, 116] width 32 height 16
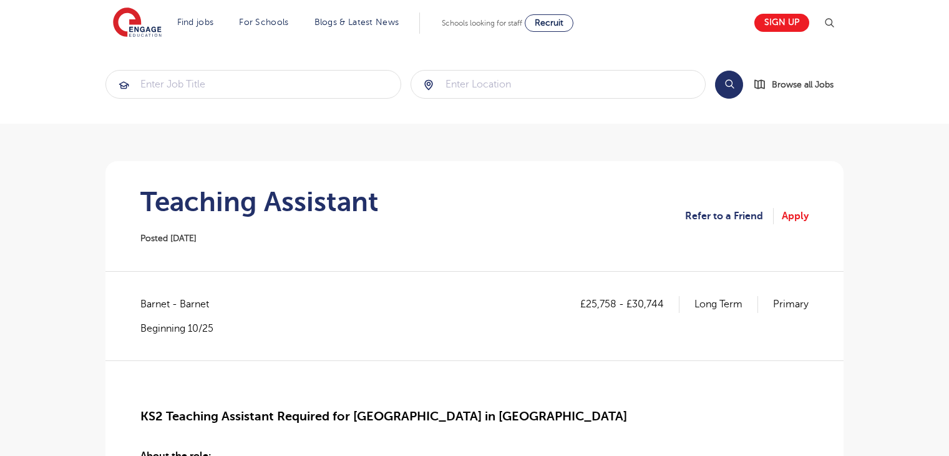
scroll to position [1041, 0]
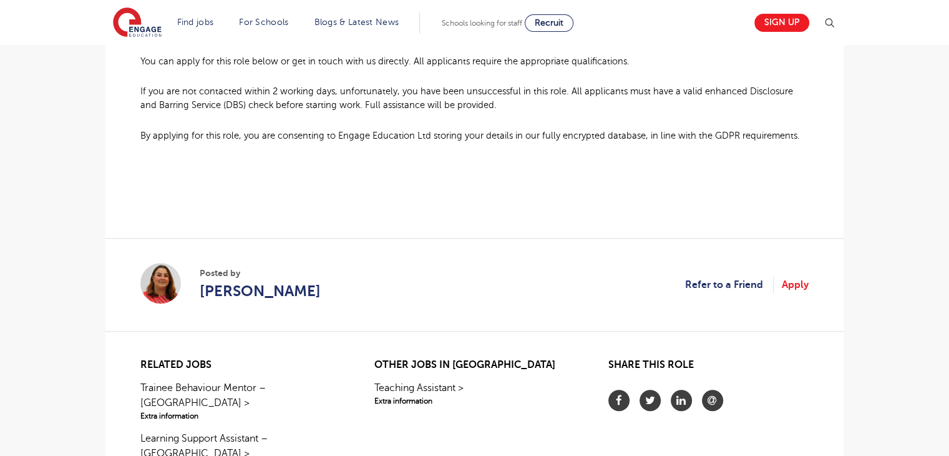
scroll to position [1023, 0]
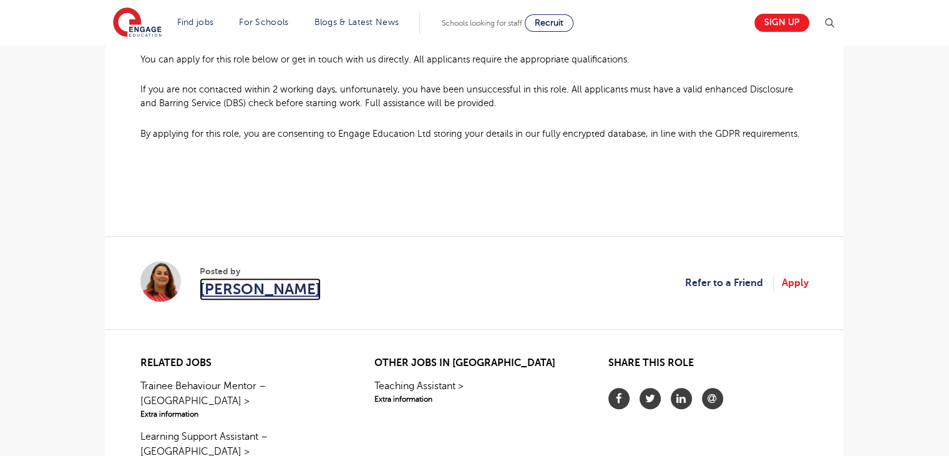
click at [272, 298] on span "[PERSON_NAME]" at bounding box center [260, 289] width 121 height 22
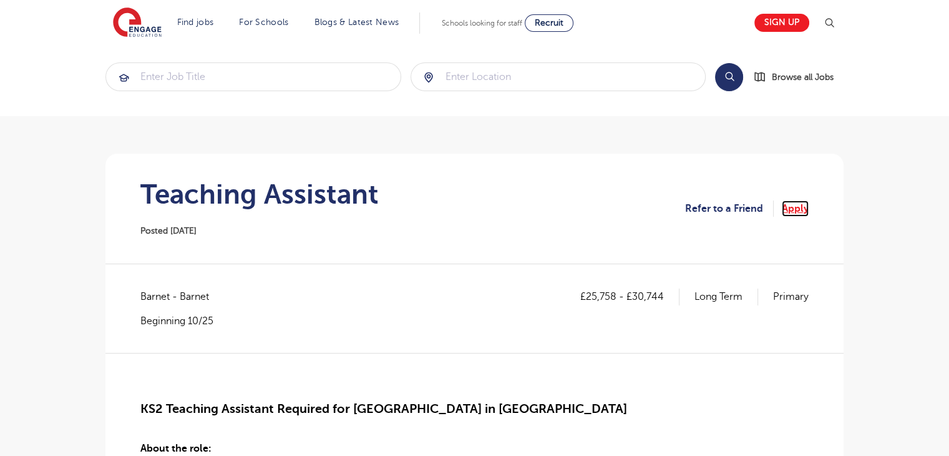
click at [793, 207] on link "Apply" at bounding box center [795, 208] width 27 height 16
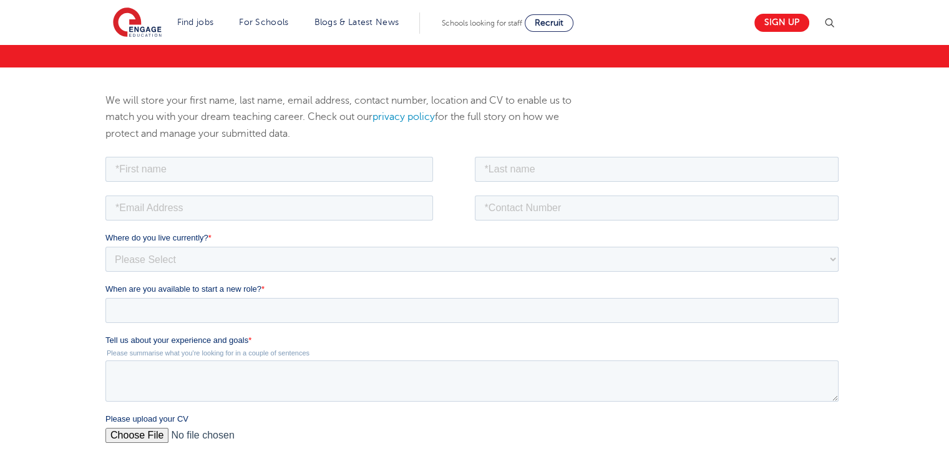
scroll to position [130, 0]
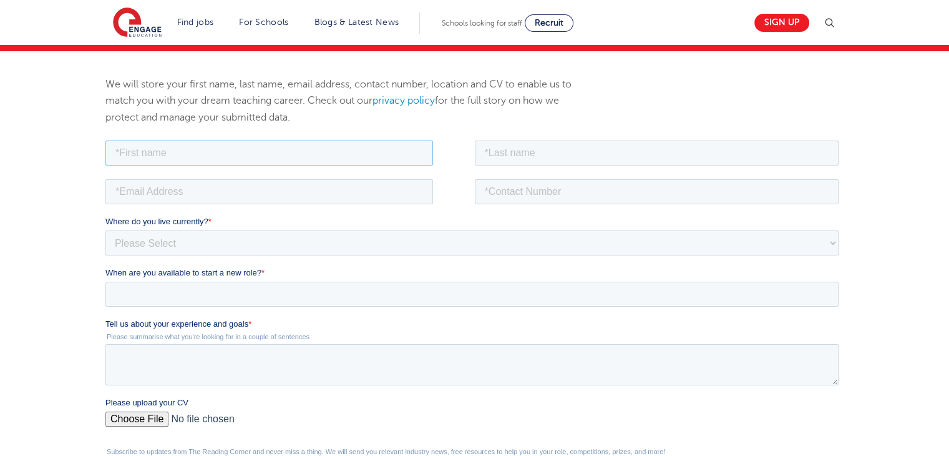
click at [362, 159] on input "text" at bounding box center [269, 152] width 328 height 25
type input "Sevda"
click at [519, 145] on input "text" at bounding box center [657, 152] width 365 height 25
type input "Sarica"
click at [380, 194] on input "email" at bounding box center [269, 191] width 328 height 25
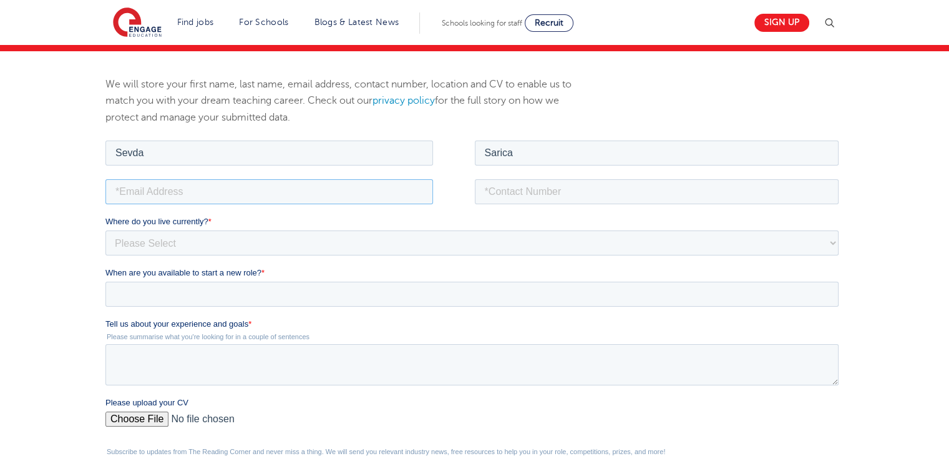
type input "[EMAIL_ADDRESS][DOMAIN_NAME]"
click at [527, 182] on input "tel" at bounding box center [657, 191] width 365 height 25
type input "[PHONE_NUMBER]"
click at [349, 241] on select "Please Select [GEOGRAPHIC_DATA] [GEOGRAPHIC_DATA] [GEOGRAPHIC_DATA] [GEOGRAPHIC…" at bounding box center [471, 242] width 733 height 25
select select "UK"
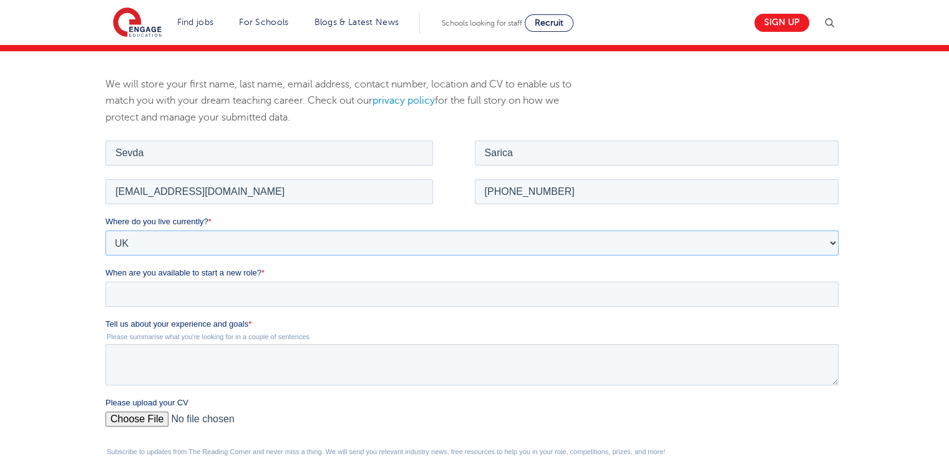
click at [105, 230] on select "Please Select UK Canada Ireland Australia New Zealand Europe USA South Africa J…" at bounding box center [471, 242] width 733 height 25
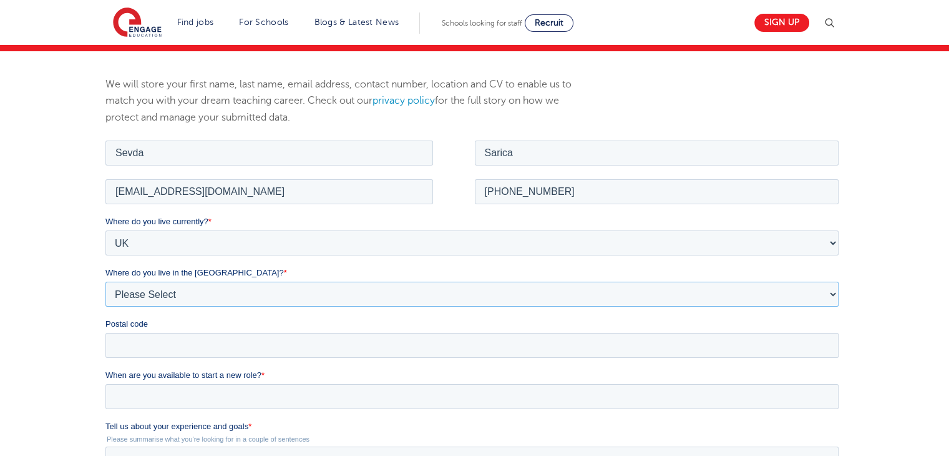
click at [215, 301] on select "Please Select Overseas Barnsley Bedfordshire Berkshire Bournemouth Bracknell Fo…" at bounding box center [471, 293] width 733 height 25
select select "London"
click at [105, 281] on select "Please Select Overseas Barnsley Bedfordshire Berkshire Bournemouth Bracknell Fo…" at bounding box center [471, 293] width 733 height 25
click at [143, 340] on input "Postal code" at bounding box center [471, 344] width 733 height 25
type input "N19 3XE"
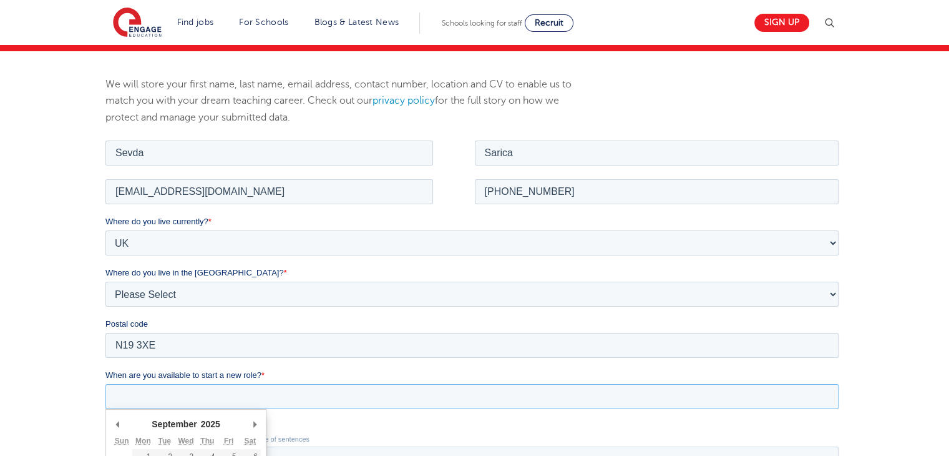
click at [195, 401] on input "When are you available to start a new role? *" at bounding box center [471, 395] width 733 height 25
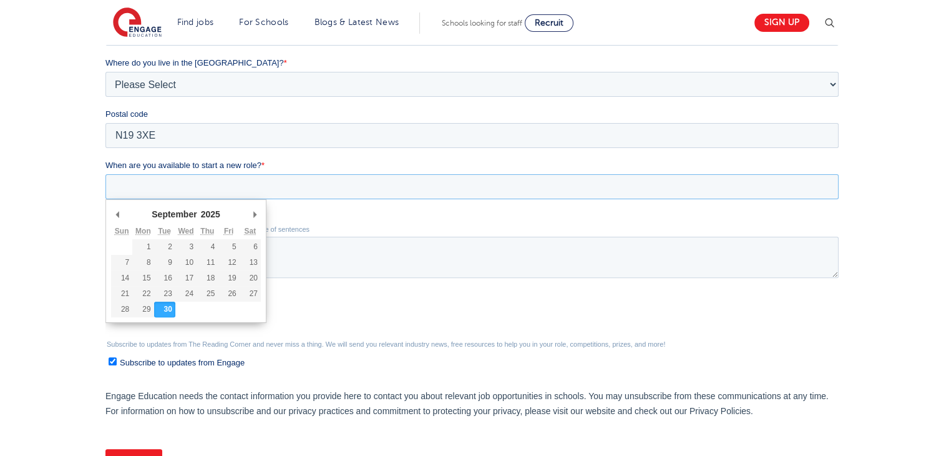
scroll to position [362, 0]
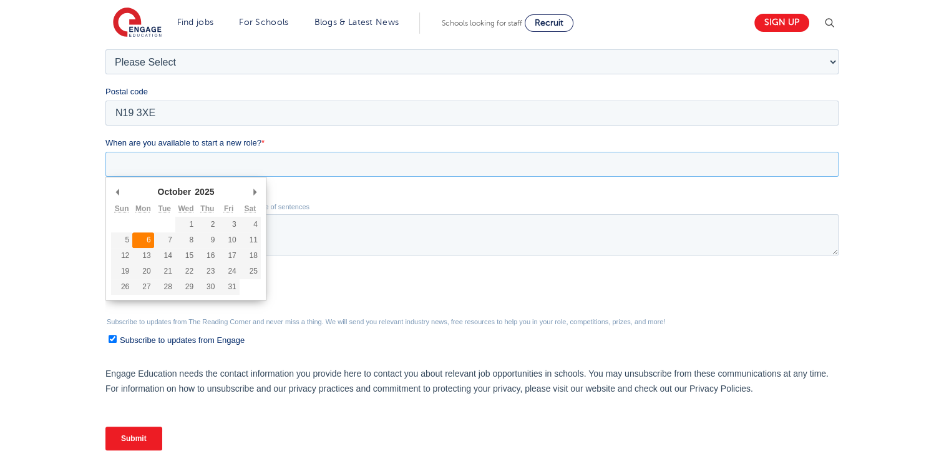
type div "2025-10-06"
type input "2025/10/06"
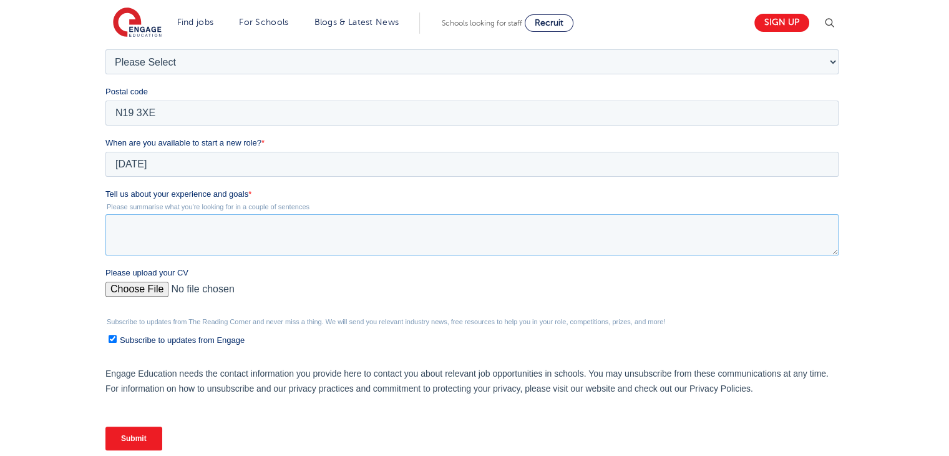
click at [155, 232] on textarea "Tell us about your experience and goals *" at bounding box center [471, 234] width 733 height 41
paste textarea "I have gained valuable experience working in both mainstream secondary and earl…"
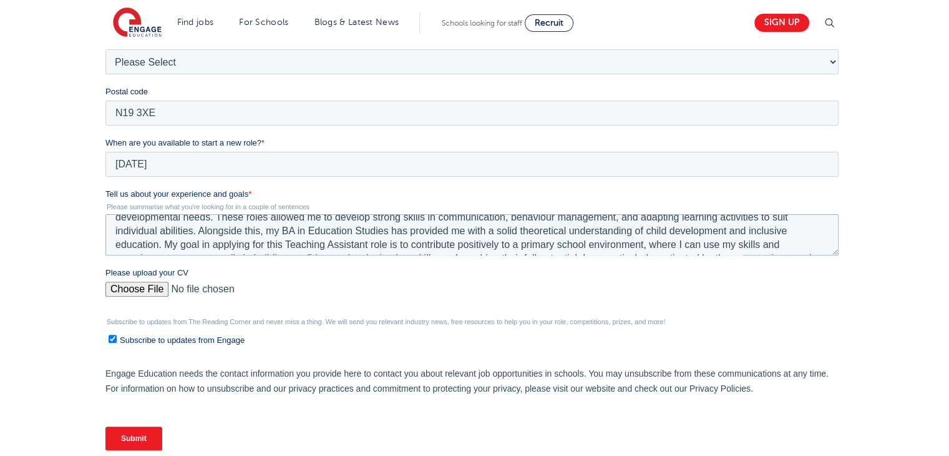
scroll to position [25, 0]
drag, startPoint x: 295, startPoint y: 232, endPoint x: 283, endPoint y: 230, distance: 11.3
click at [283, 230] on textarea "I have gained valuable experience working in both mainstream secondary and earl…" at bounding box center [471, 234] width 733 height 41
type textarea "I have gained valuable experience working in both mainstream secondary and earl…"
click at [132, 287] on input "Please upload your CV" at bounding box center [471, 294] width 733 height 25
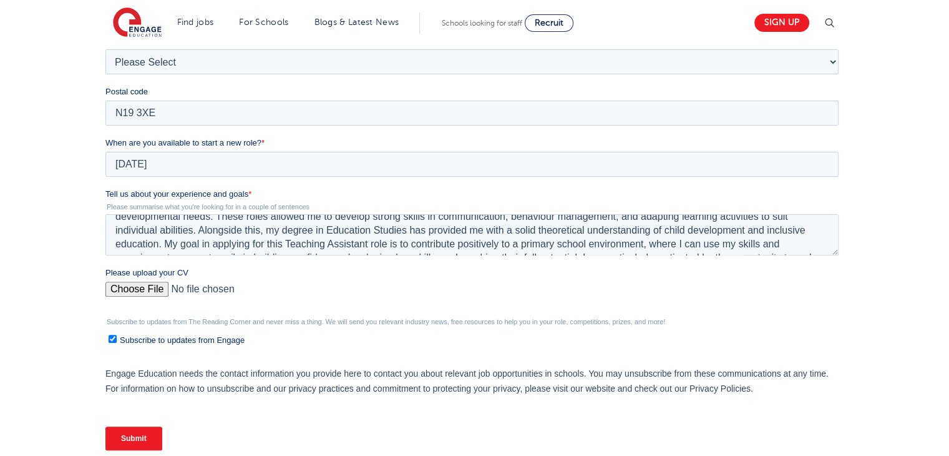
type input "C:\fakepath\CV 1 (1).docx"
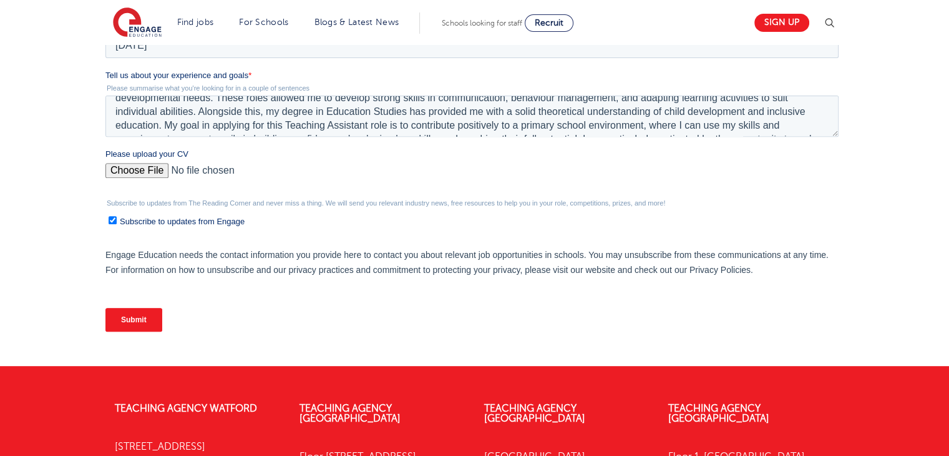
scroll to position [509, 0]
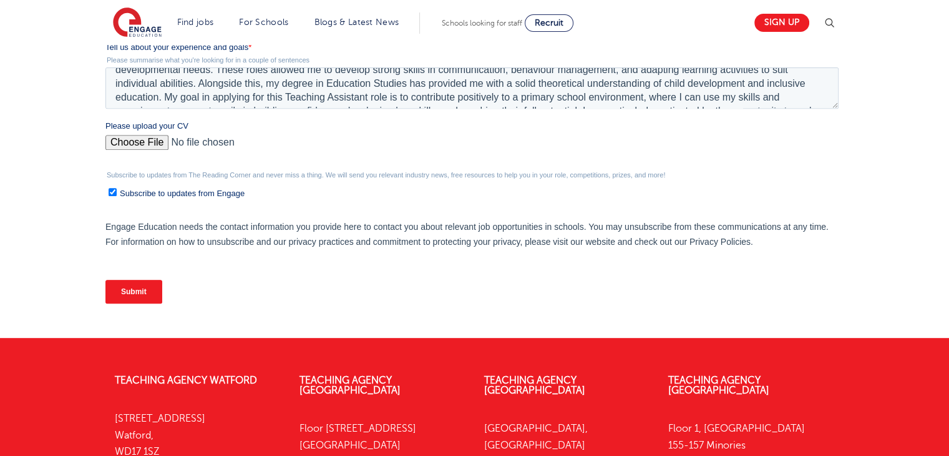
click at [144, 290] on input "Submit" at bounding box center [133, 292] width 57 height 24
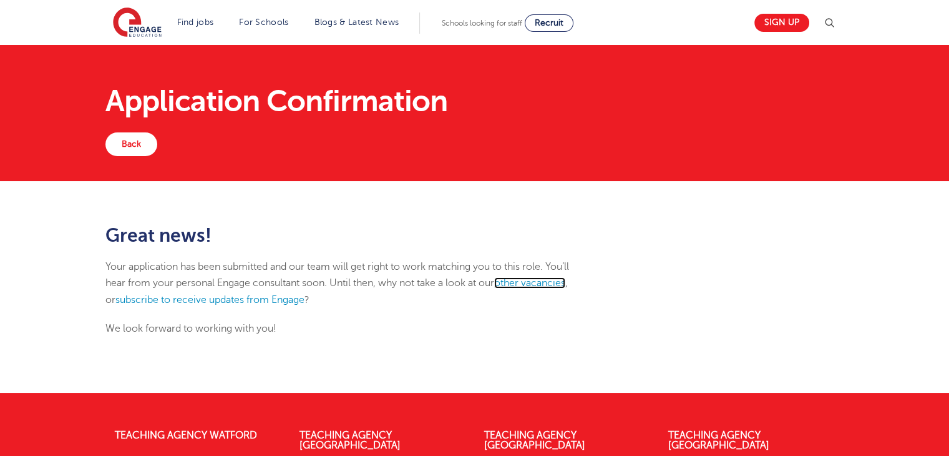
click at [551, 284] on link "other vacancies" at bounding box center [529, 282] width 71 height 11
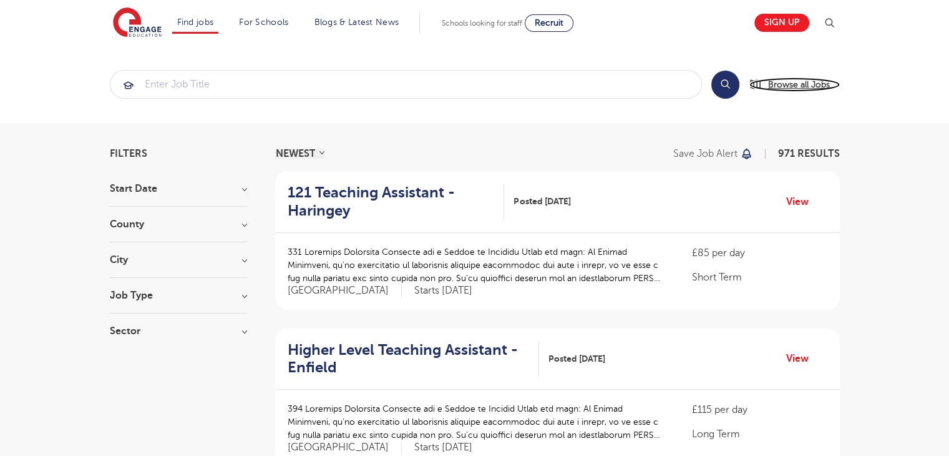
click at [822, 88] on span "Browse all Jobs" at bounding box center [799, 84] width 62 height 14
click at [803, 90] on span "Browse all Jobs" at bounding box center [799, 84] width 62 height 14
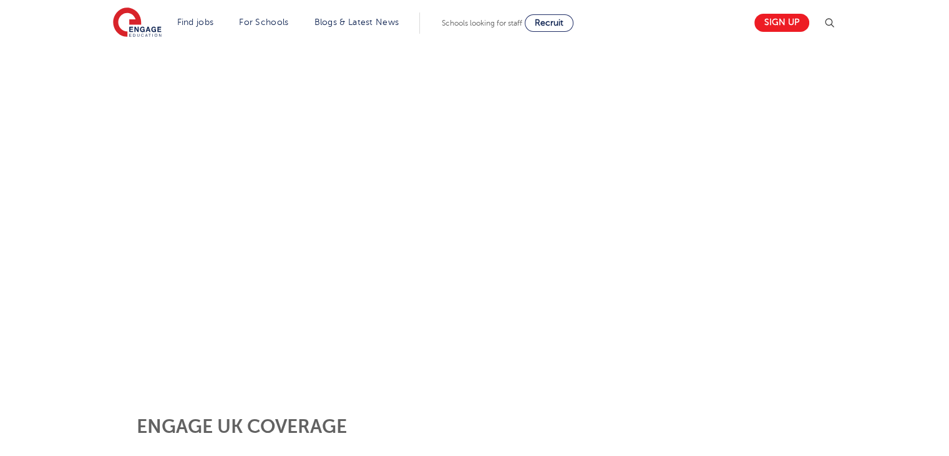
scroll to position [142, 0]
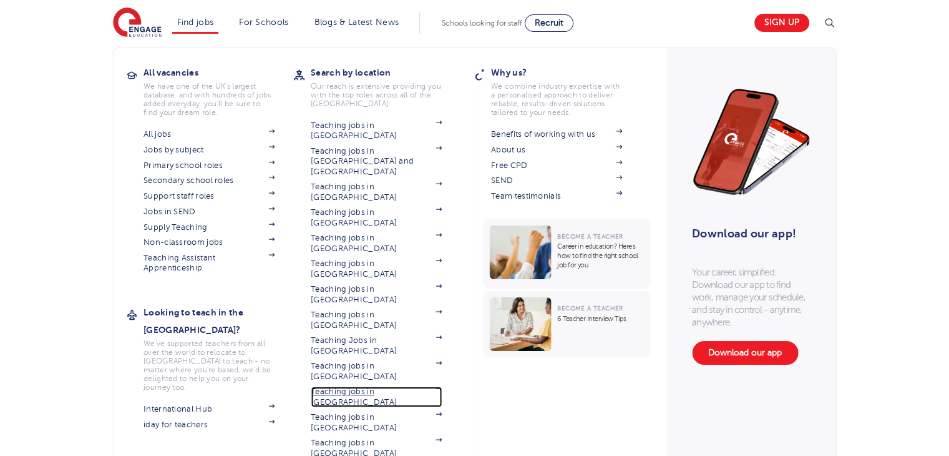
click at [361, 386] on link "Teaching jobs in [GEOGRAPHIC_DATA]" at bounding box center [376, 396] width 131 height 21
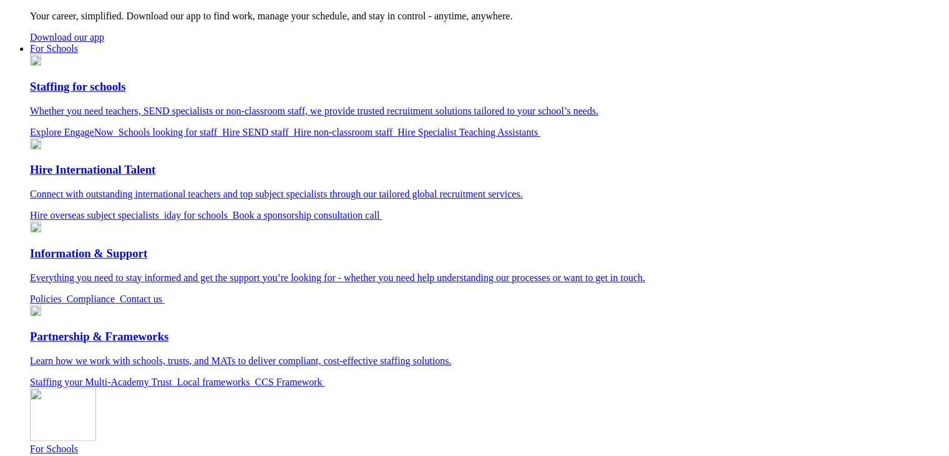
scroll to position [629, 0]
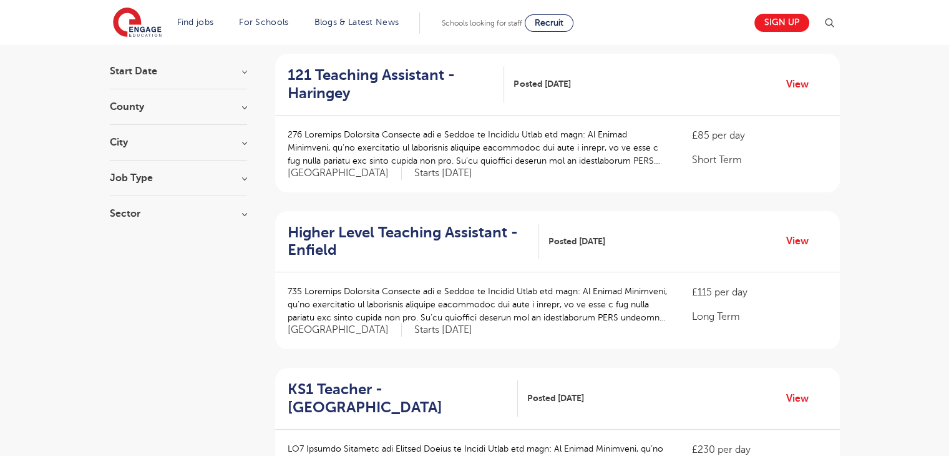
scroll to position [132, 0]
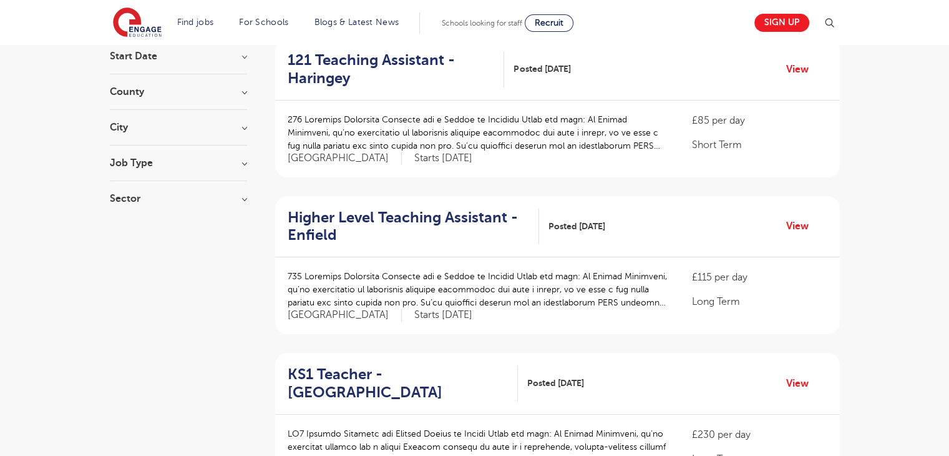
drag, startPoint x: 0, startPoint y: 0, endPoint x: 958, endPoint y: 85, distance: 961.9
click at [220, 168] on div "Job Type" at bounding box center [178, 169] width 137 height 23
click at [242, 162] on h3 "Job Type" at bounding box center [178, 163] width 137 height 10
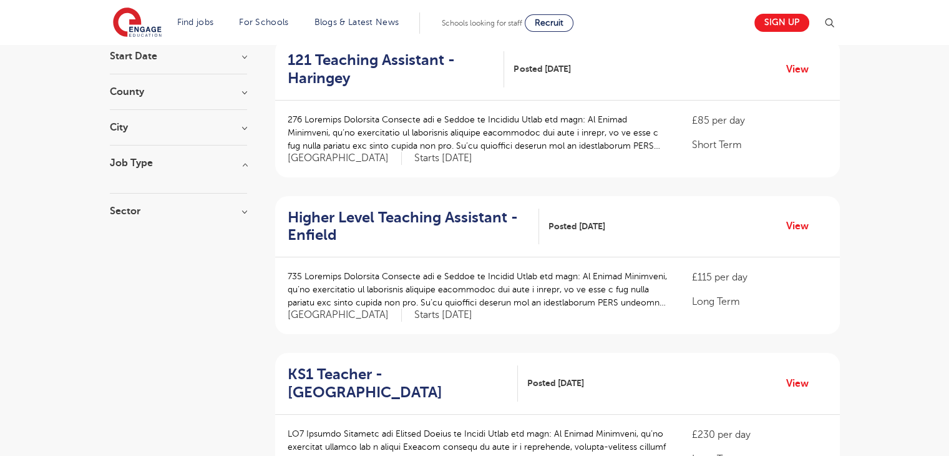
click at [243, 211] on h3 "Sector" at bounding box center [178, 211] width 137 height 10
click at [170, 233] on span "Long Term" at bounding box center [153, 236] width 48 height 11
click at [137, 233] on input "Long Term 361" at bounding box center [133, 235] width 8 height 8
checkbox input "true"
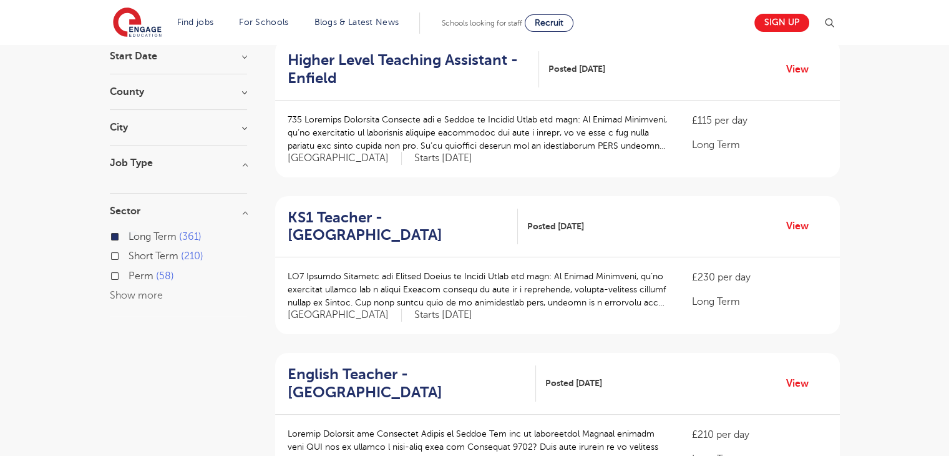
click at [129, 277] on label "Perm 58" at bounding box center [152, 276] width 46 height 16
click at [129, 277] on input "Perm 58" at bounding box center [133, 274] width 8 height 8
checkbox input "true"
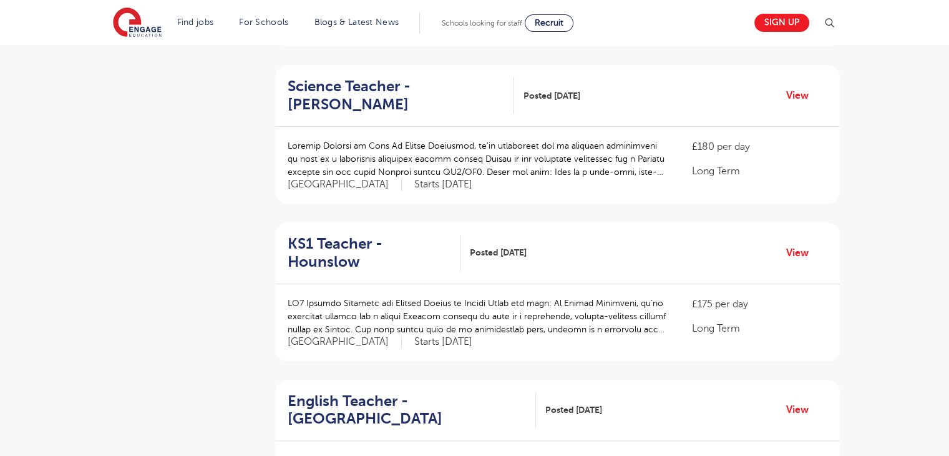
scroll to position [1351, 0]
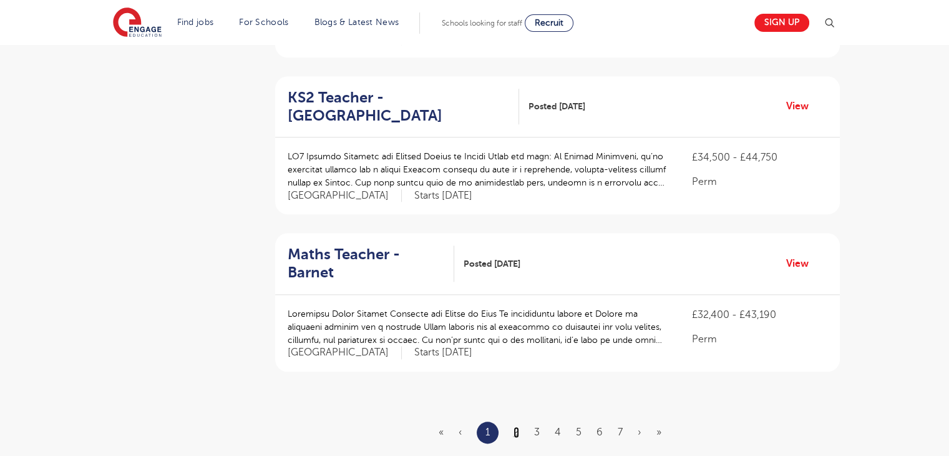
click at [514, 426] on link "2" at bounding box center [517, 431] width 6 height 11
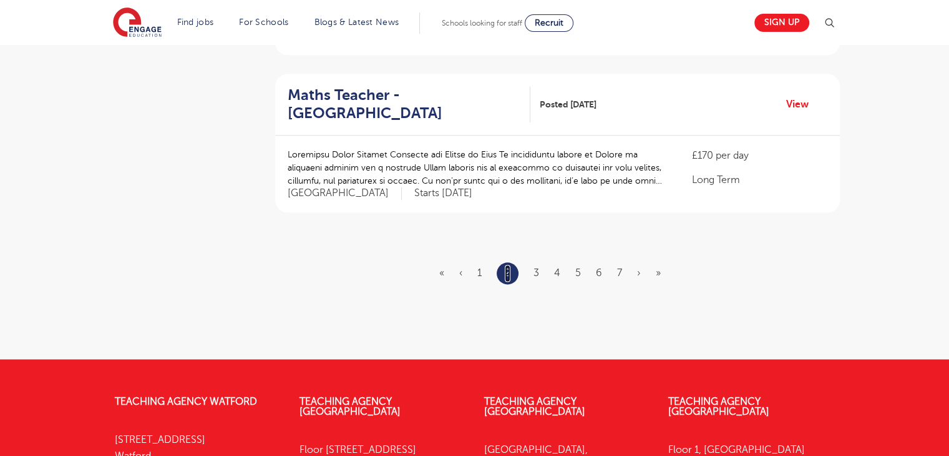
scroll to position [1563, 0]
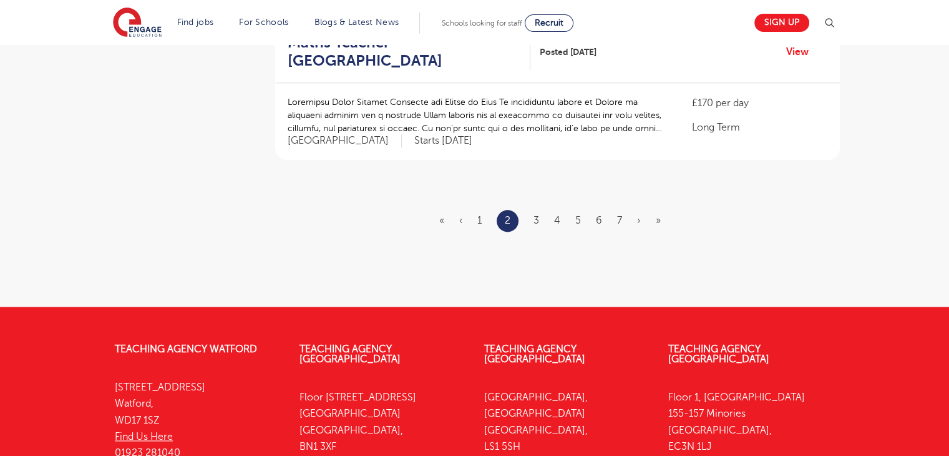
click at [534, 212] on li "3" at bounding box center [537, 220] width 6 height 16
click at [536, 215] on link "3" at bounding box center [537, 220] width 6 height 11
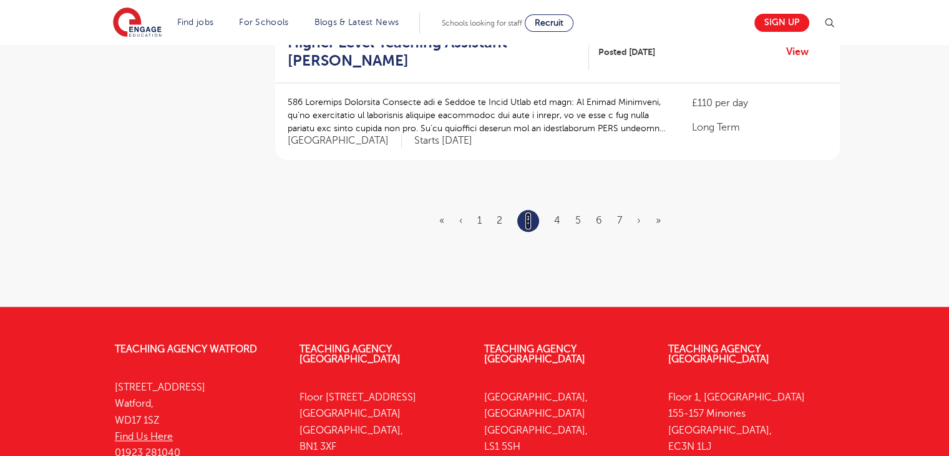
scroll to position [0, 0]
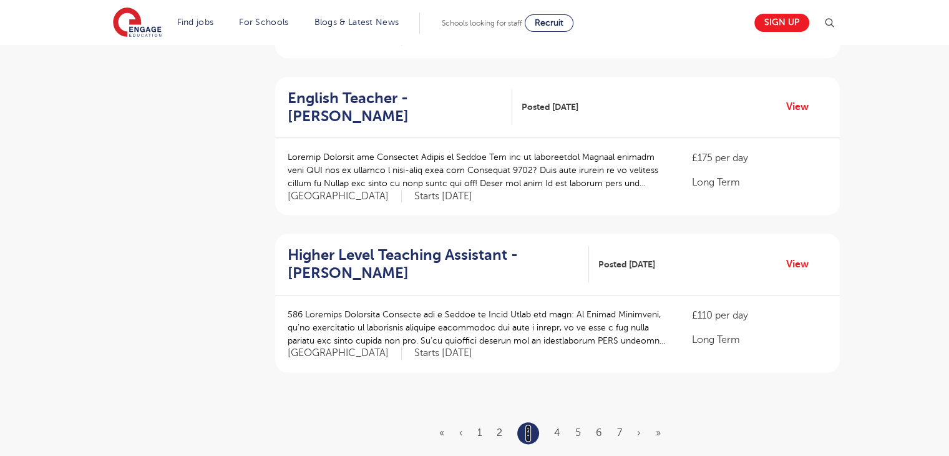
scroll to position [1353, 0]
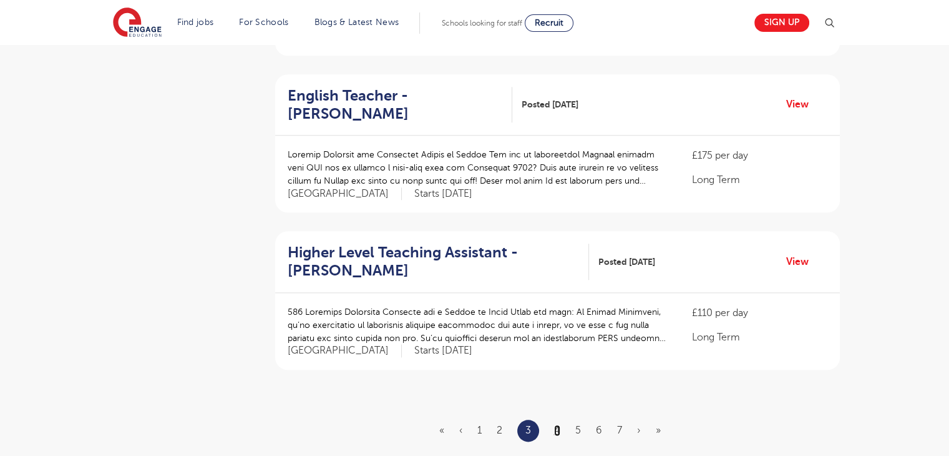
click at [558, 424] on link "4" at bounding box center [557, 429] width 6 height 11
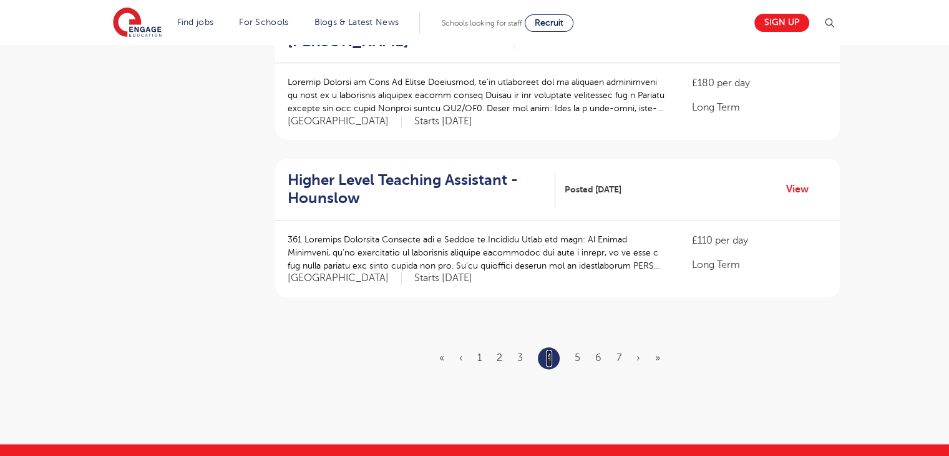
scroll to position [1418, 0]
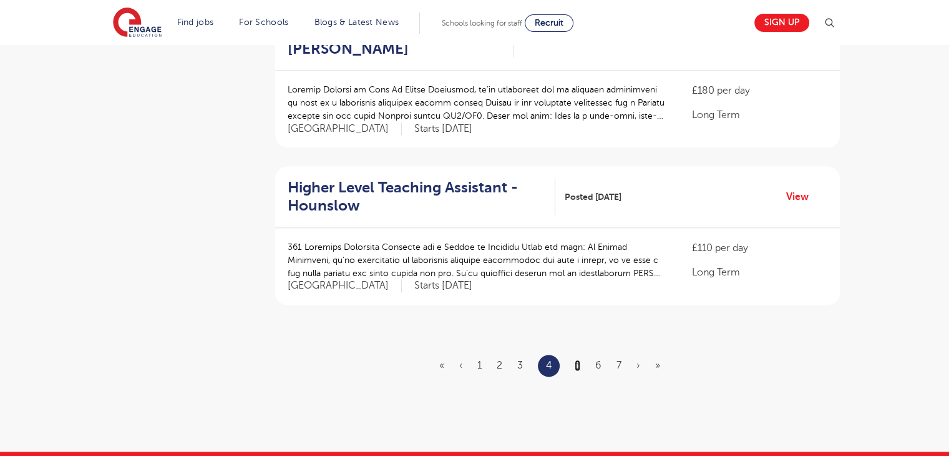
click at [579, 360] on link "5" at bounding box center [578, 365] width 6 height 11
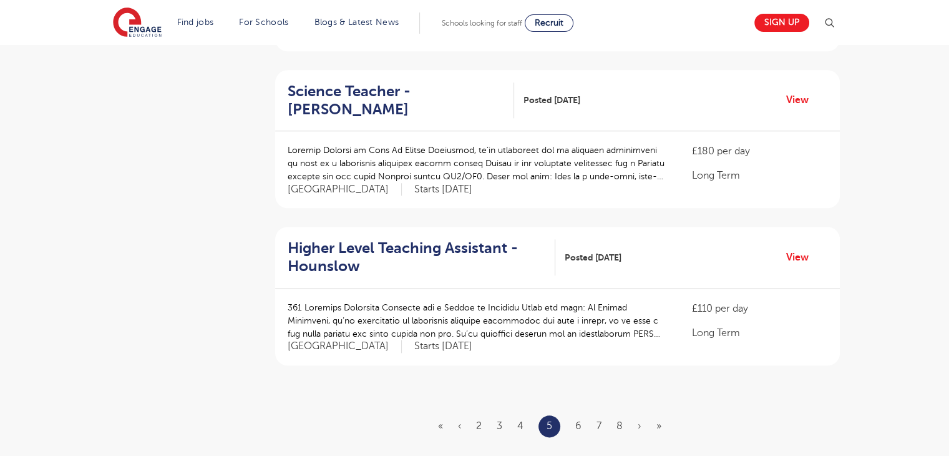
scroll to position [1375, 0]
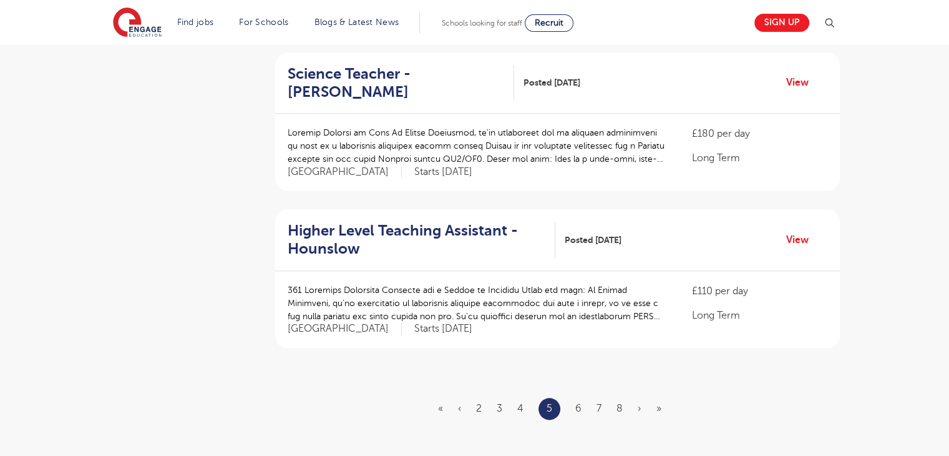
click at [575, 398] on ul "« ‹ 2 3 4 5 6 7 8 › »" at bounding box center [557, 409] width 238 height 22
click at [579, 403] on link "6" at bounding box center [579, 408] width 6 height 11
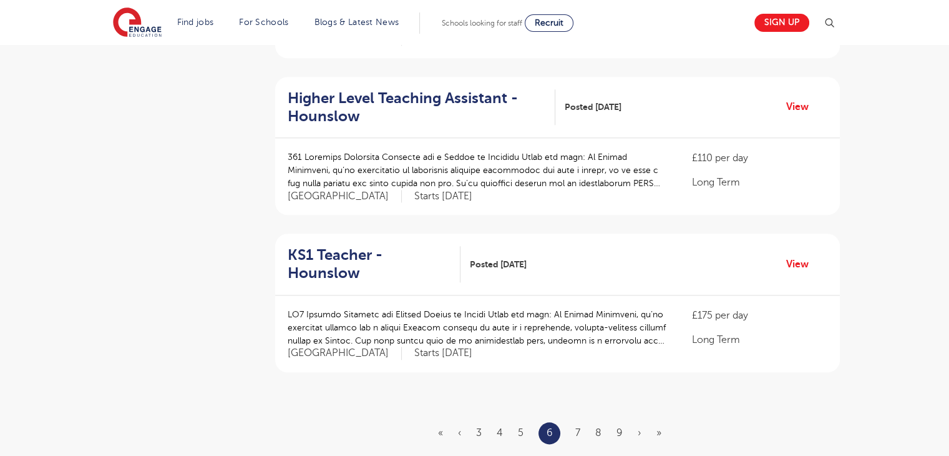
scroll to position [1368, 0]
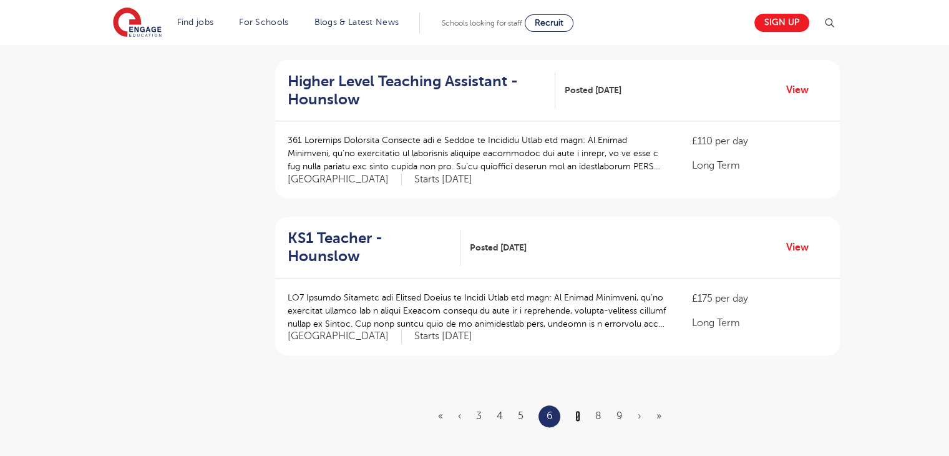
click at [578, 410] on link "7" at bounding box center [578, 415] width 5 height 11
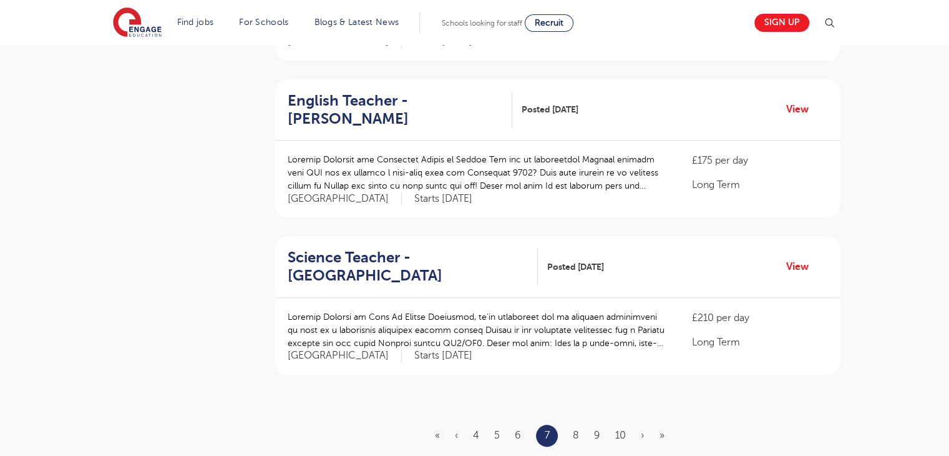
scroll to position [1376, 0]
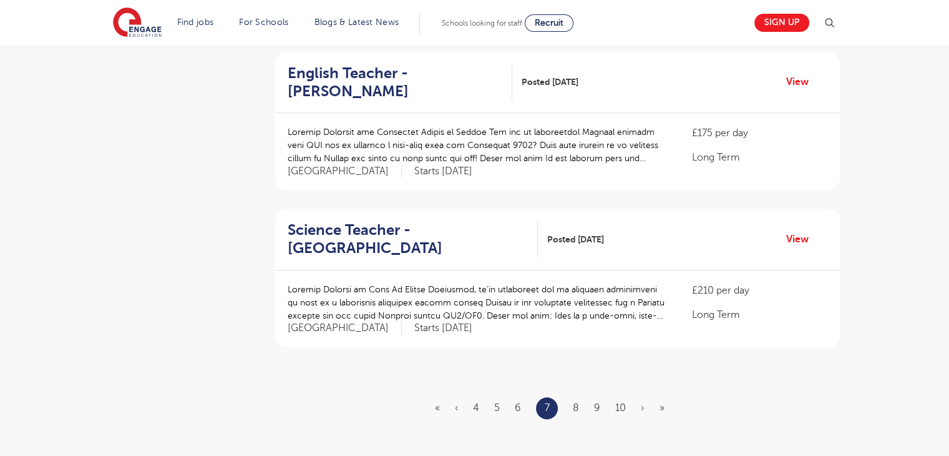
click at [572, 397] on ul "« ‹ 4 5 6 7 8 9 10 › »" at bounding box center [557, 408] width 245 height 22
click at [577, 402] on link "8" at bounding box center [576, 407] width 6 height 11
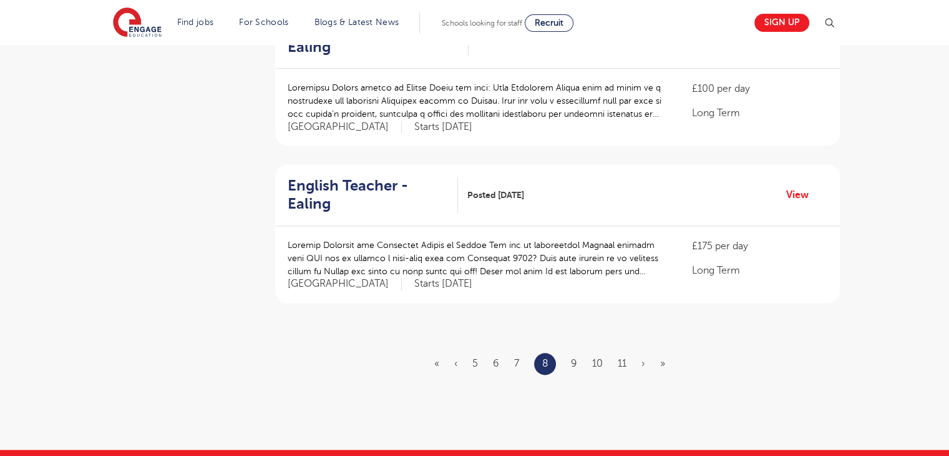
scroll to position [1438, 0]
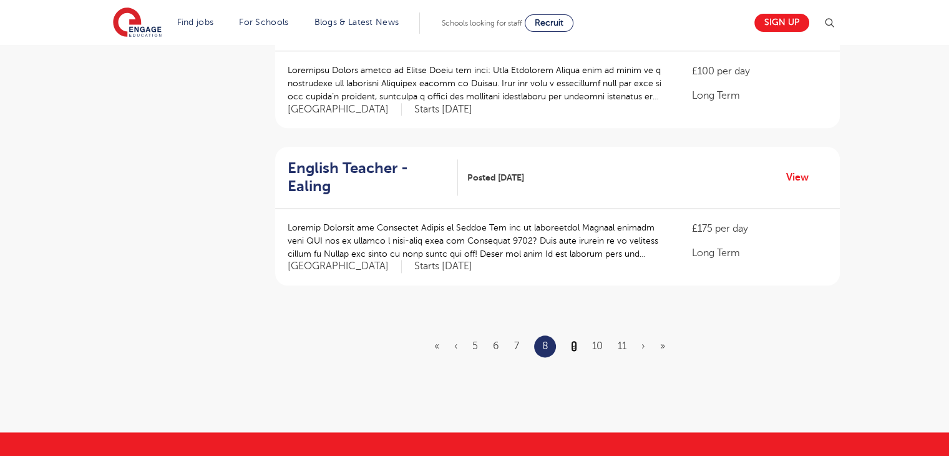
click at [571, 340] on link "9" at bounding box center [574, 345] width 6 height 11
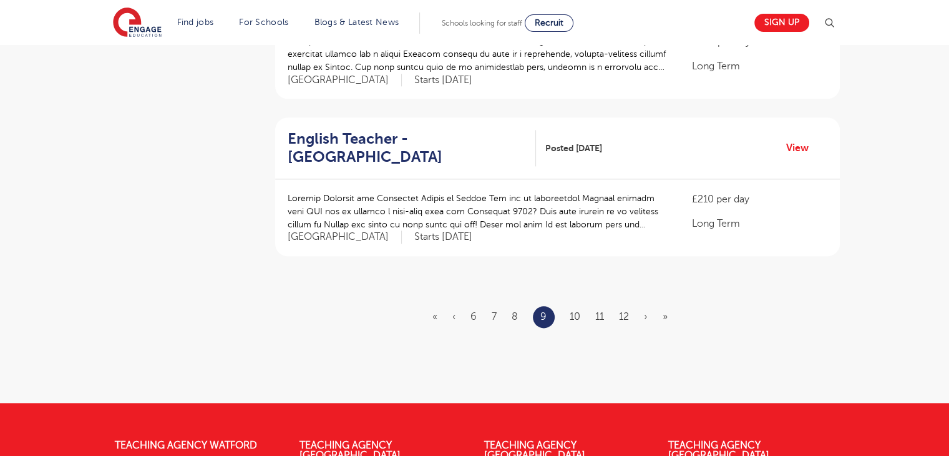
scroll to position [1472, 0]
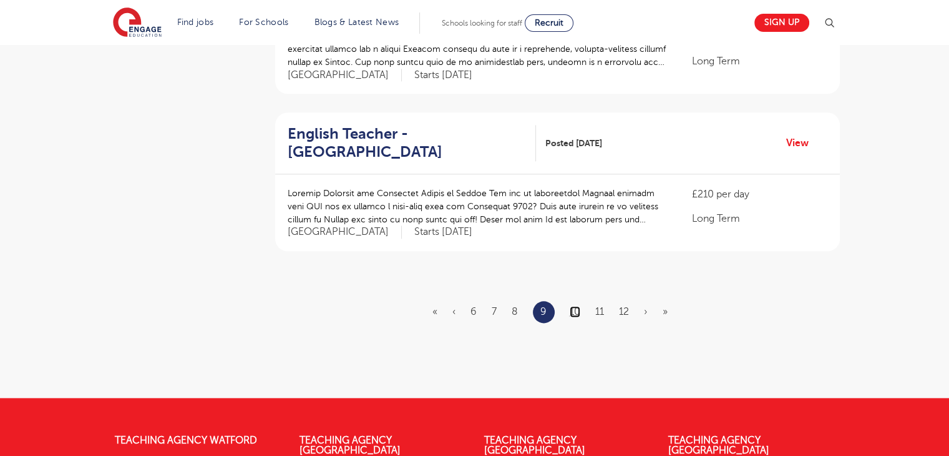
click at [570, 306] on link "10" at bounding box center [575, 311] width 11 height 11
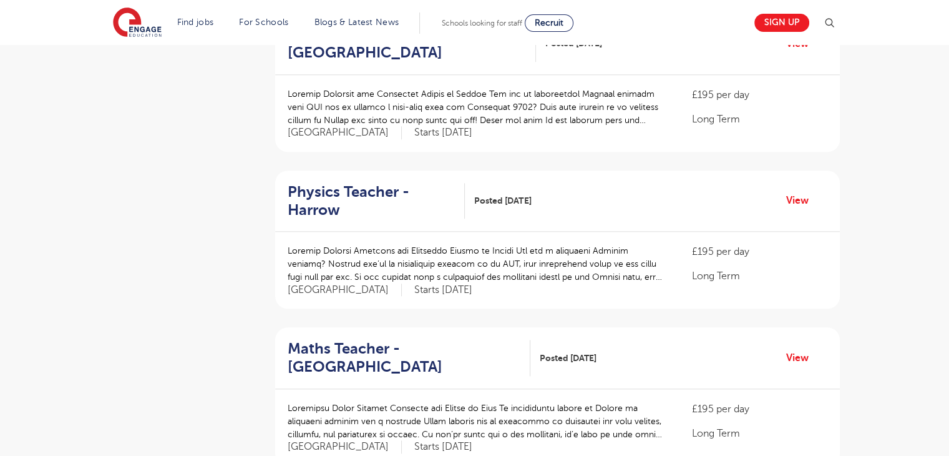
scroll to position [1365, 0]
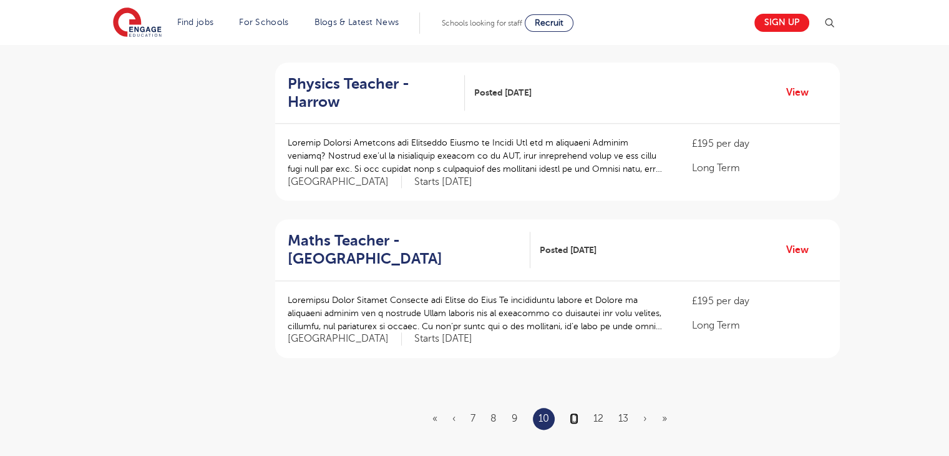
click at [574, 413] on link "11" at bounding box center [574, 418] width 9 height 11
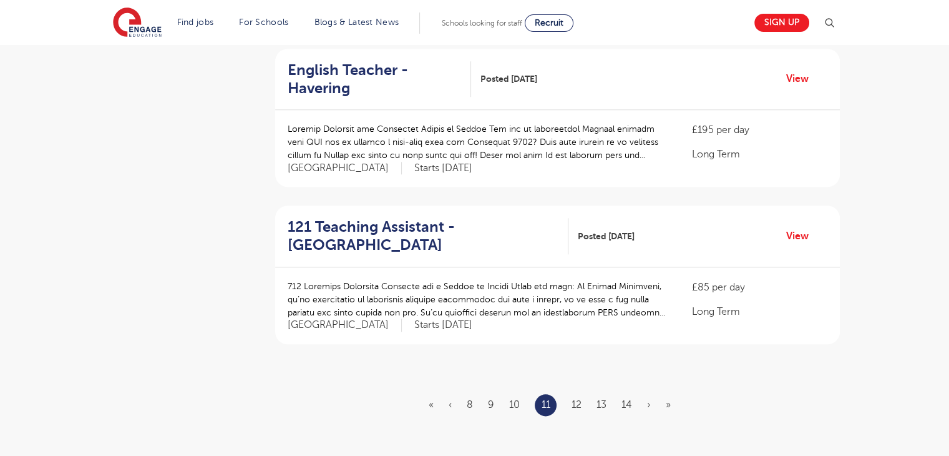
scroll to position [1426, 0]
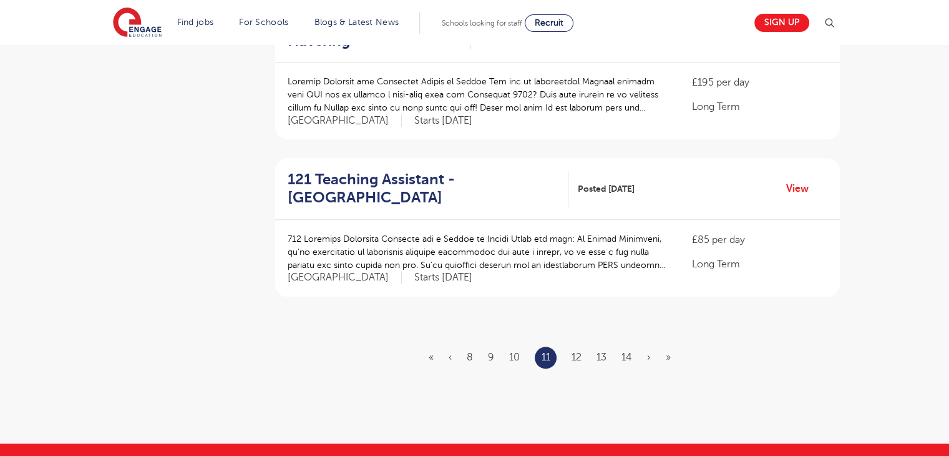
click at [582, 346] on ul "« ‹ 8 9 10 11 12 13 14 › »" at bounding box center [557, 357] width 257 height 22
click at [574, 351] on link "12" at bounding box center [577, 356] width 10 height 11
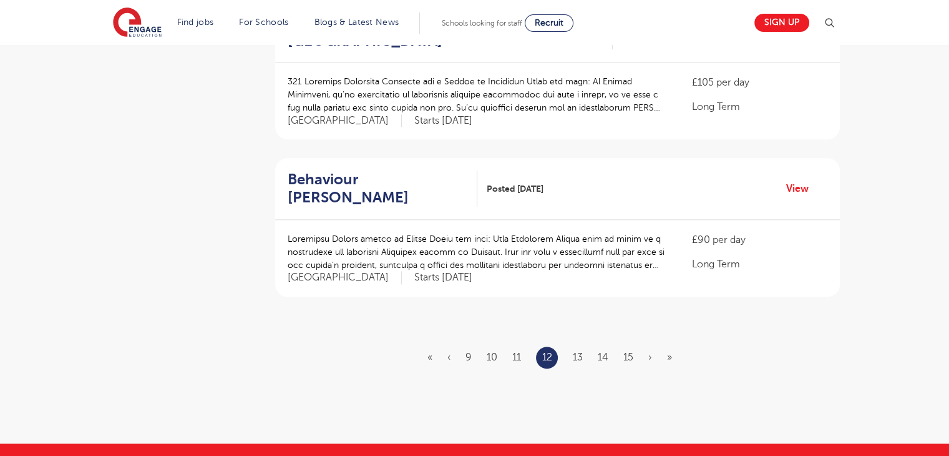
scroll to position [0, 0]
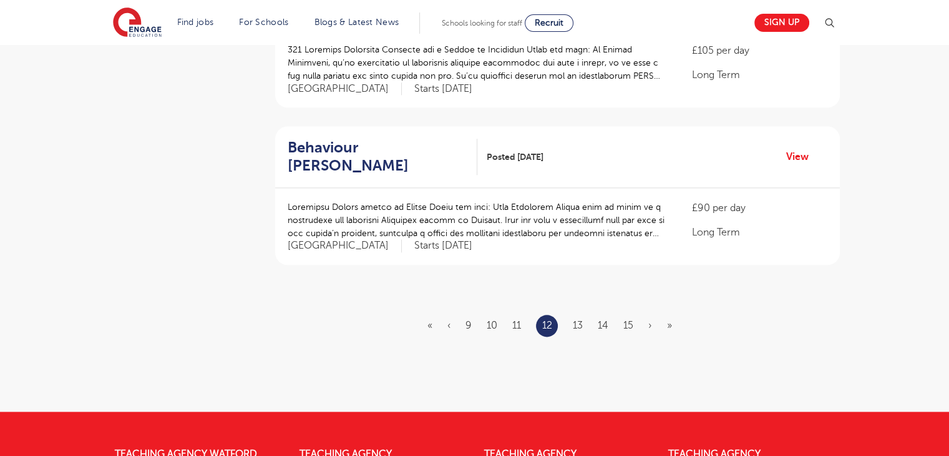
scroll to position [1463, 0]
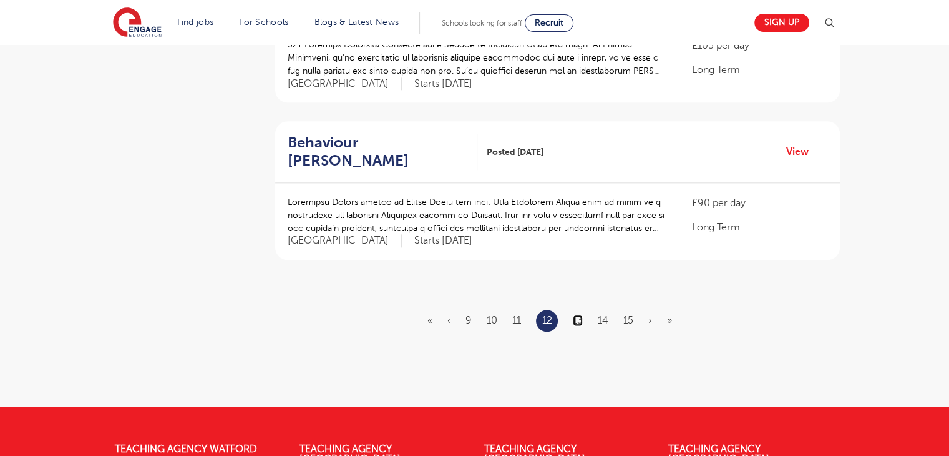
click at [577, 315] on link "13" at bounding box center [578, 320] width 10 height 11
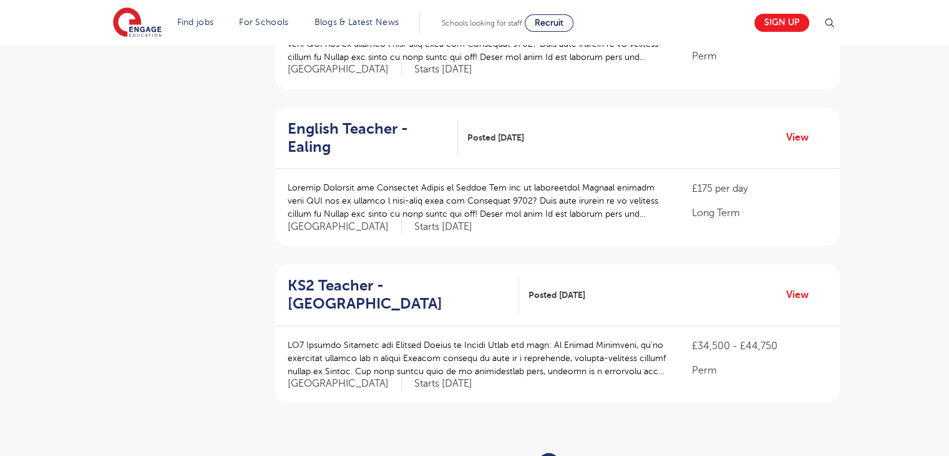
scroll to position [1315, 0]
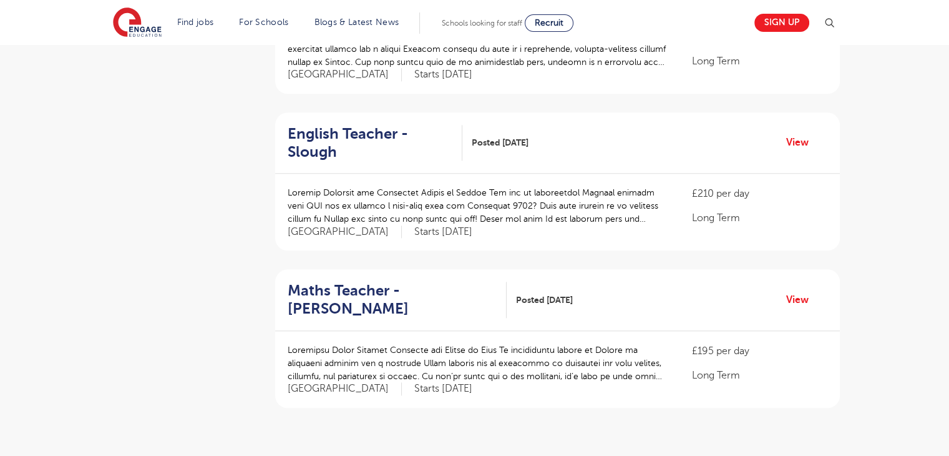
scroll to position [0, 0]
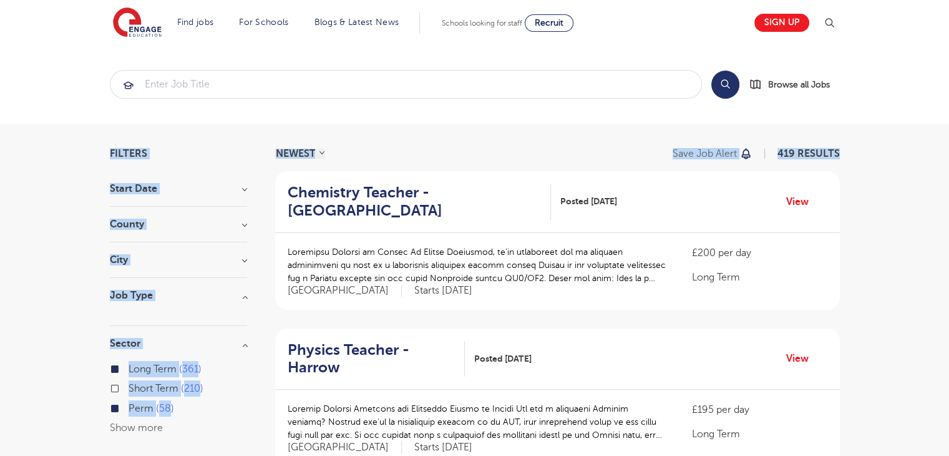
drag, startPoint x: 939, startPoint y: 120, endPoint x: 946, endPoint y: 149, distance: 29.1
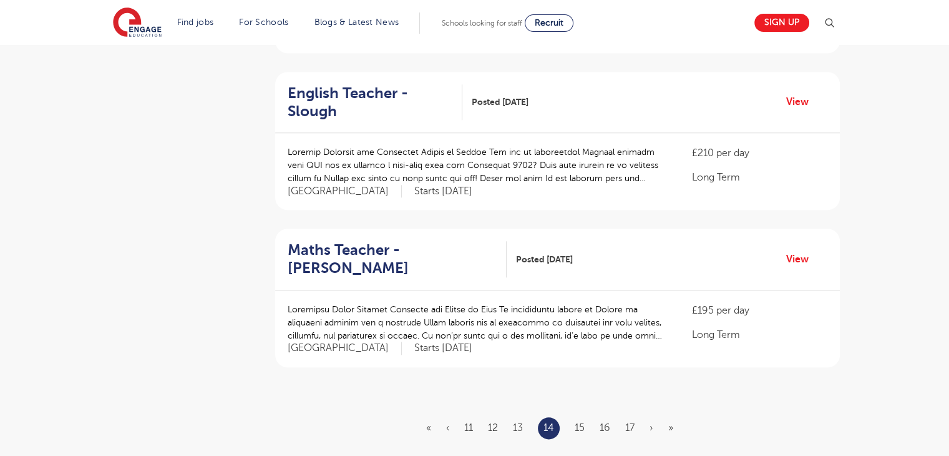
scroll to position [1366, 0]
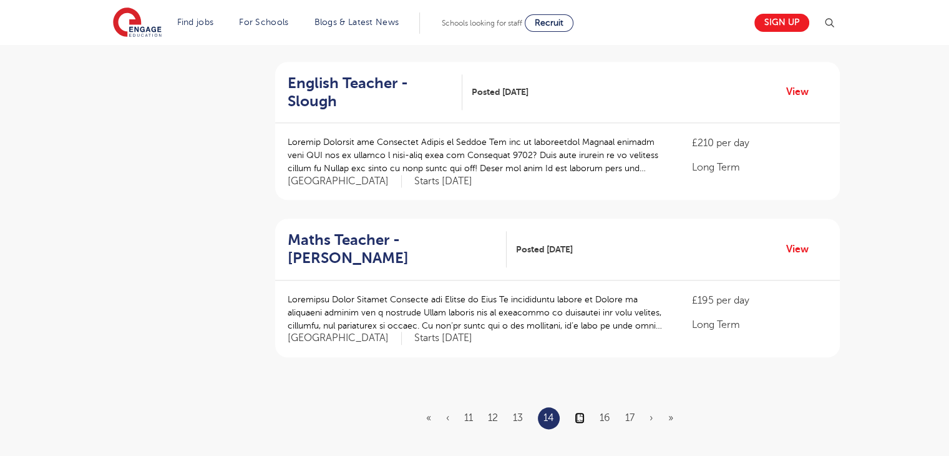
click at [585, 412] on link "15" at bounding box center [580, 417] width 10 height 11
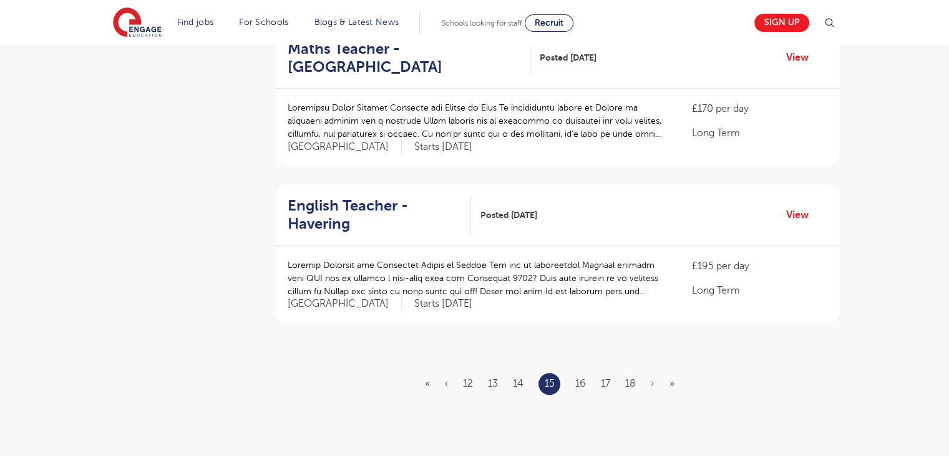
scroll to position [1424, 0]
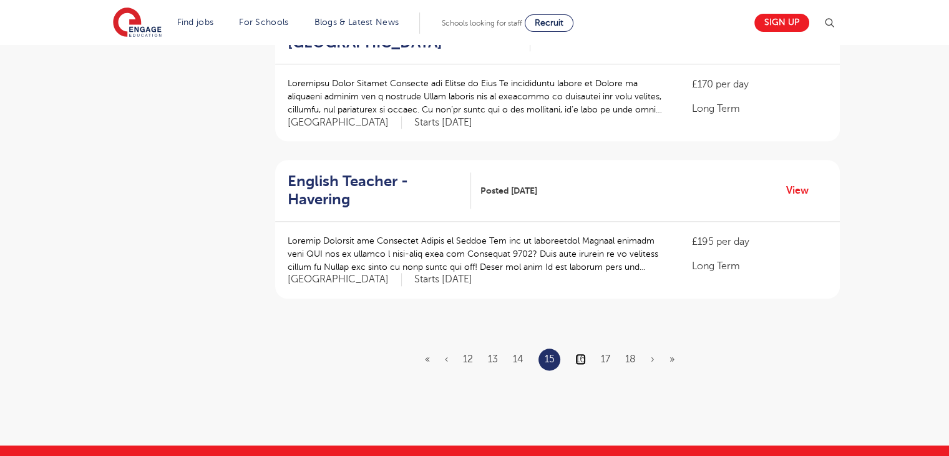
click at [580, 353] on link "16" at bounding box center [581, 358] width 11 height 11
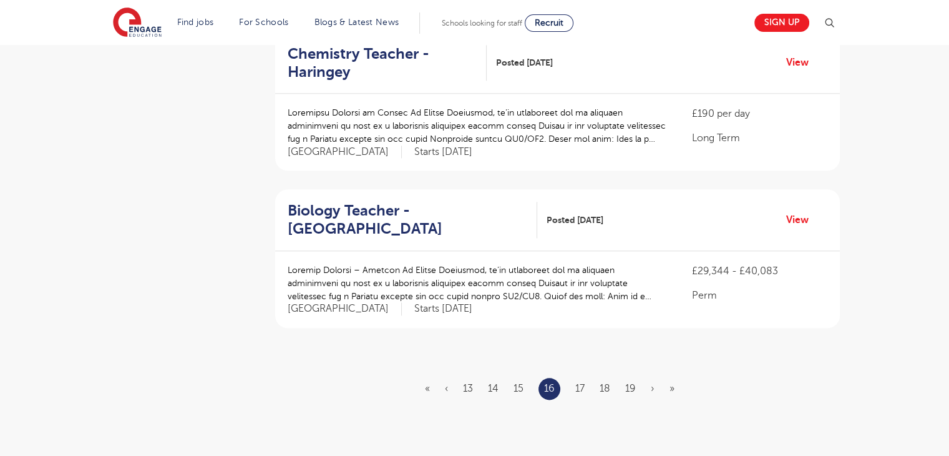
scroll to position [1388, 0]
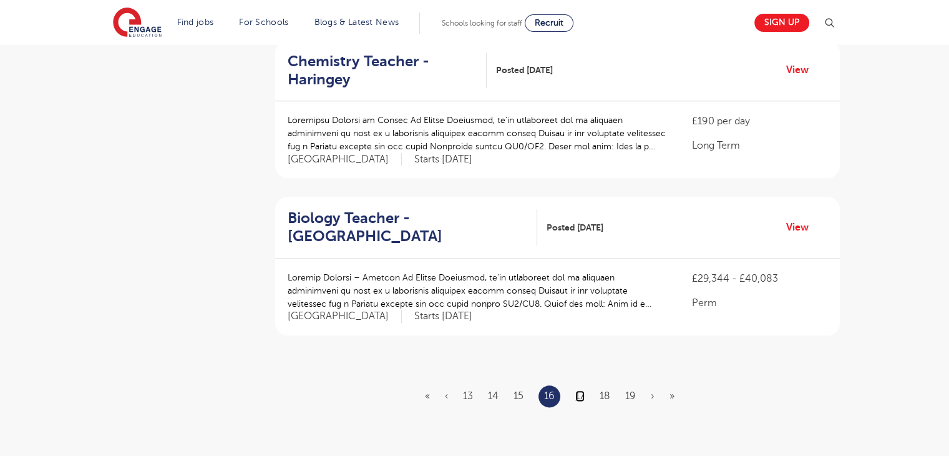
click at [582, 390] on link "17" at bounding box center [580, 395] width 9 height 11
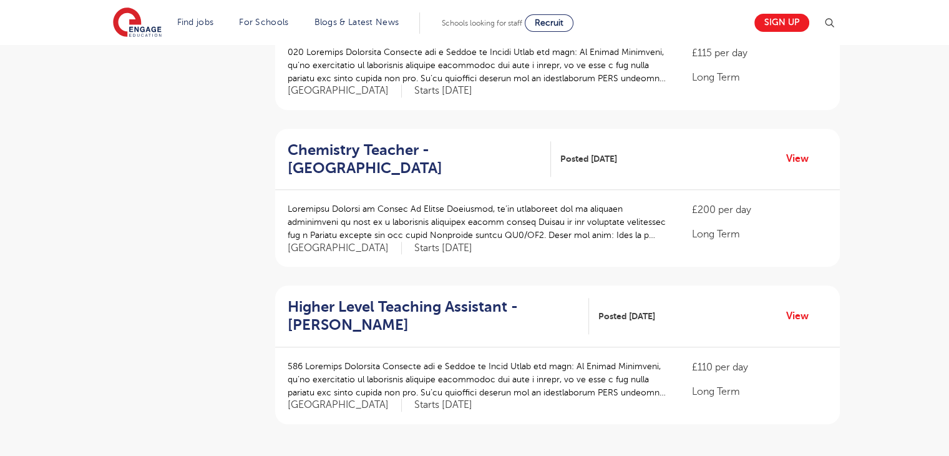
scroll to position [1402, 0]
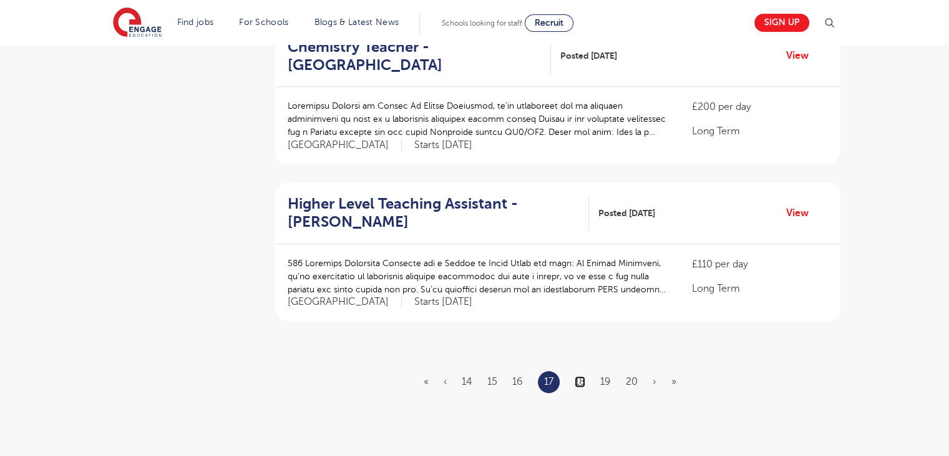
click at [576, 376] on link "18" at bounding box center [580, 381] width 11 height 11
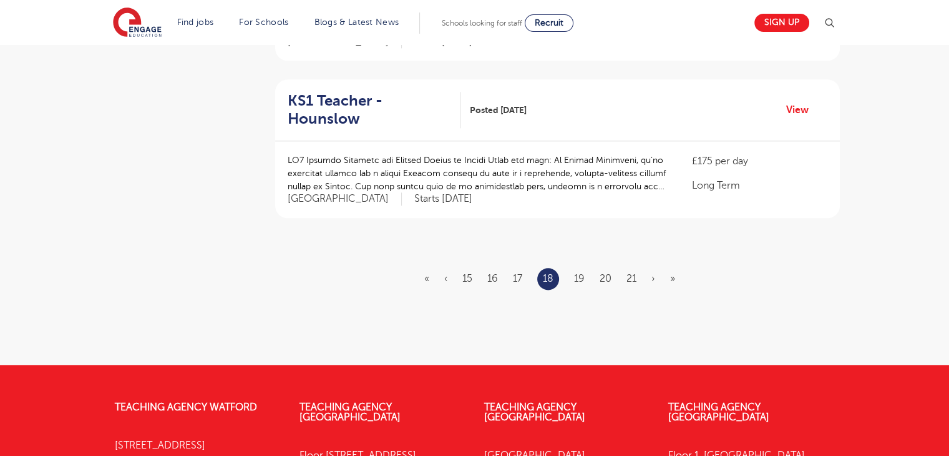
scroll to position [1542, 0]
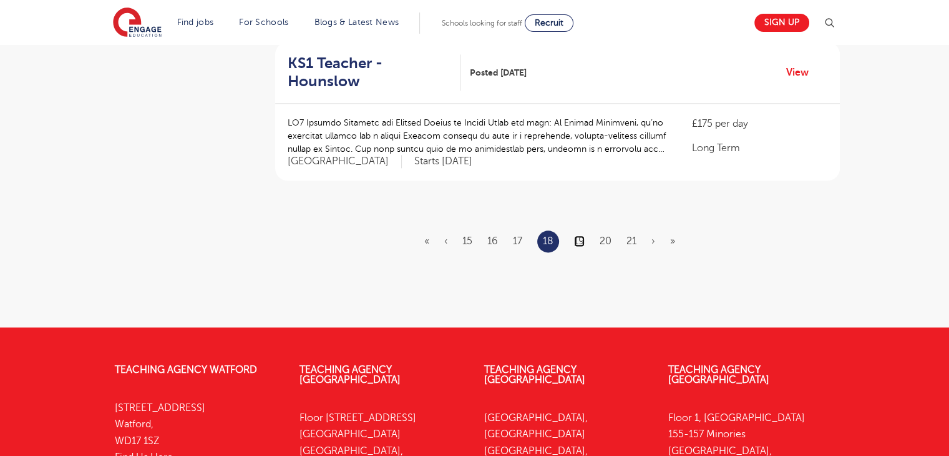
click at [578, 235] on link "19" at bounding box center [579, 240] width 11 height 11
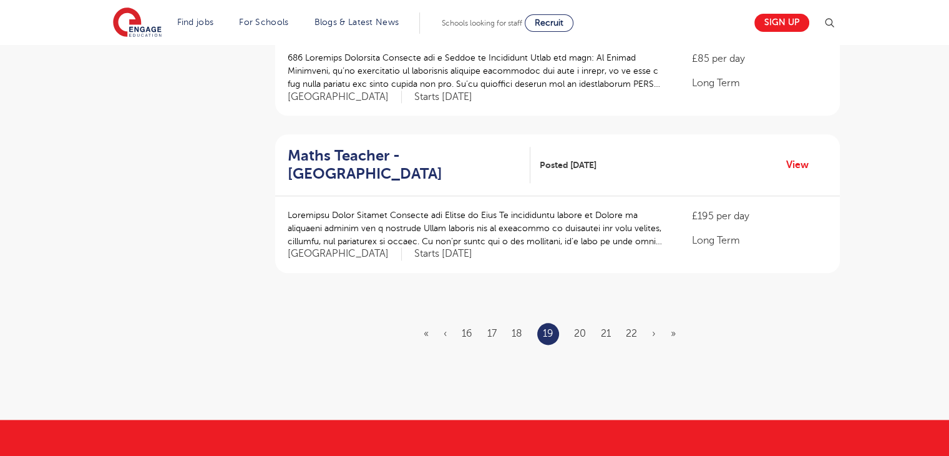
scroll to position [1457, 0]
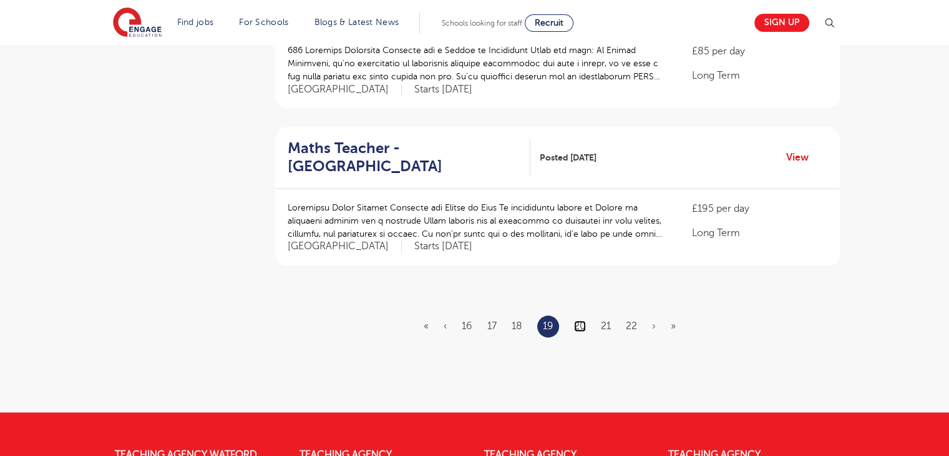
click at [582, 320] on link "20" at bounding box center [580, 325] width 12 height 11
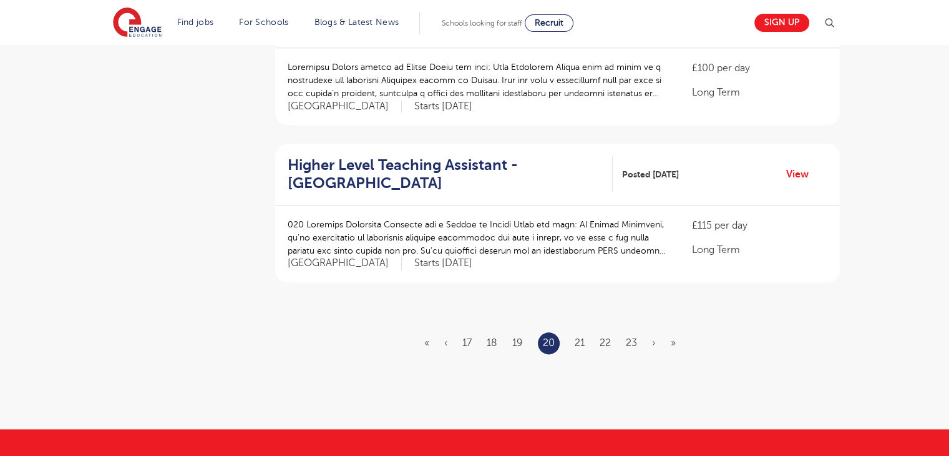
scroll to position [1431, 0]
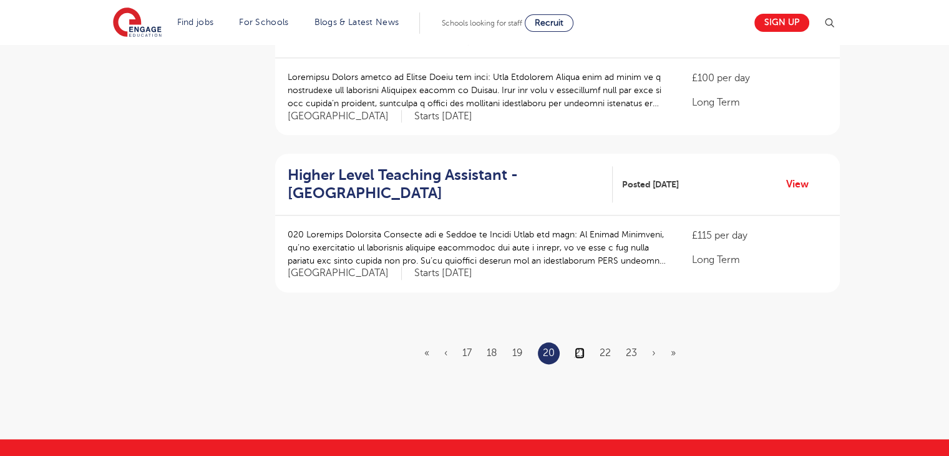
click at [576, 347] on link "21" at bounding box center [580, 352] width 10 height 11
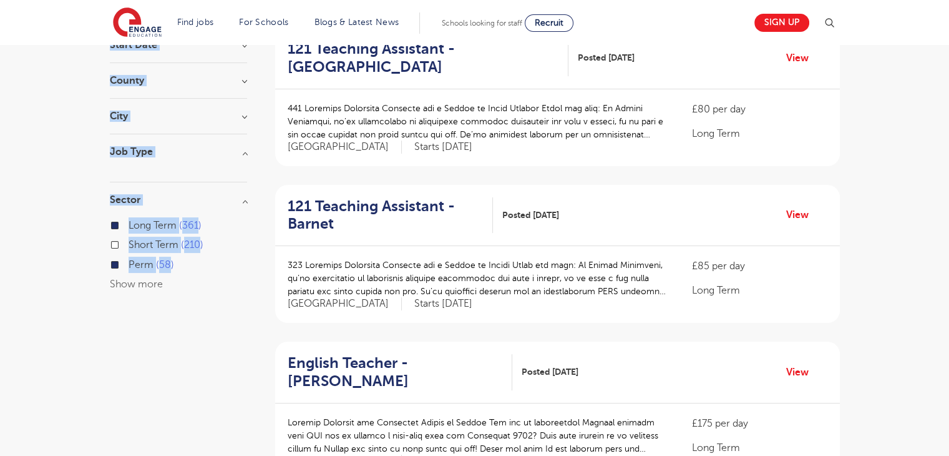
scroll to position [174, 0]
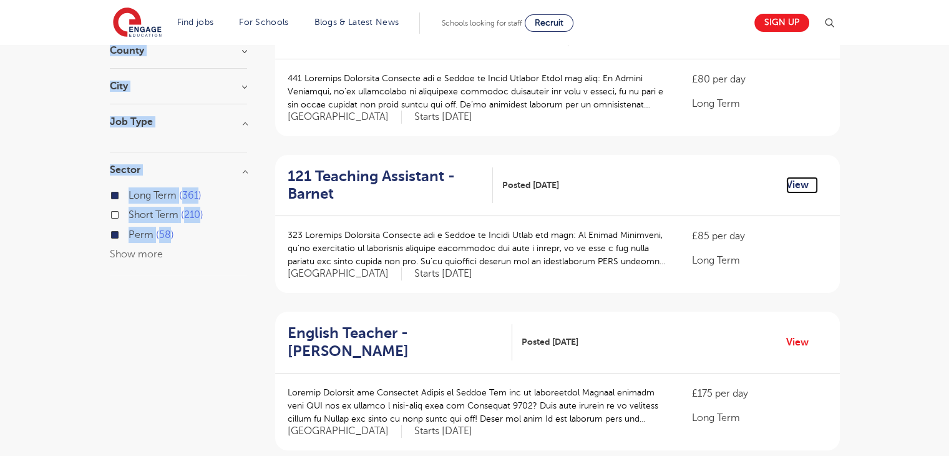
click at [794, 187] on link "View" at bounding box center [802, 185] width 32 height 16
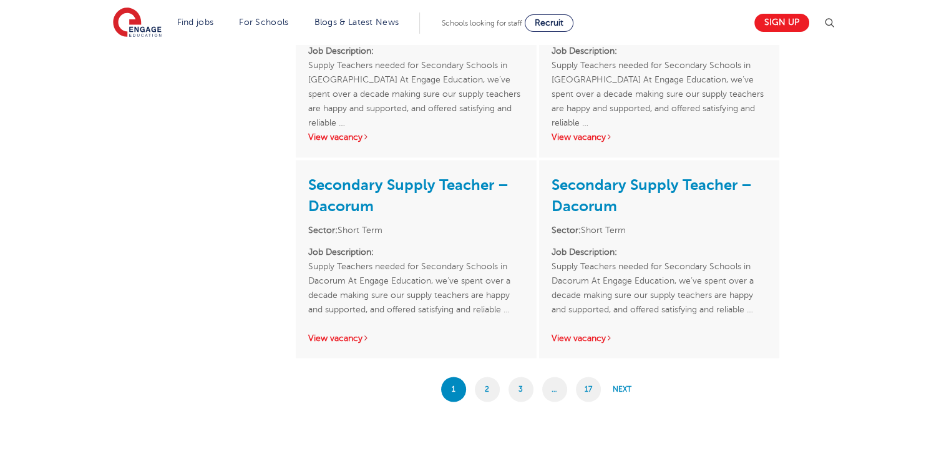
scroll to position [2078, 0]
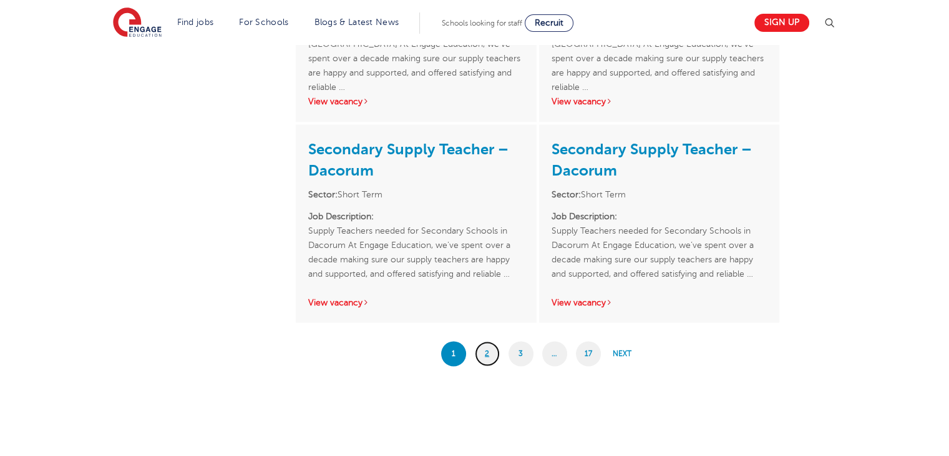
click at [483, 351] on link "2" at bounding box center [487, 353] width 25 height 25
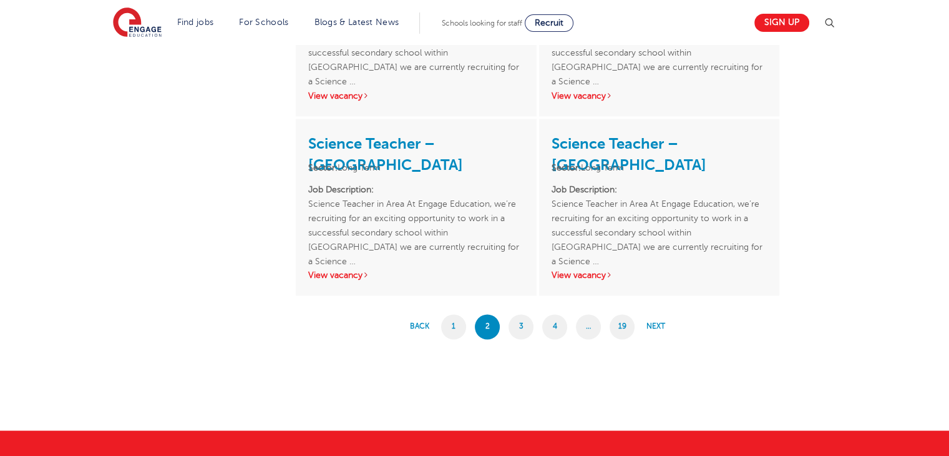
scroll to position [2067, 0]
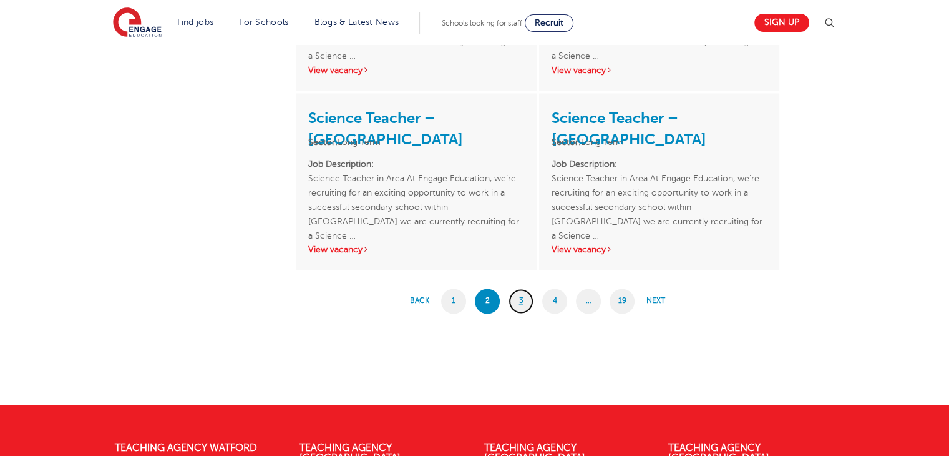
click at [521, 303] on link "3" at bounding box center [521, 300] width 25 height 25
